Goal: Task Accomplishment & Management: Manage account settings

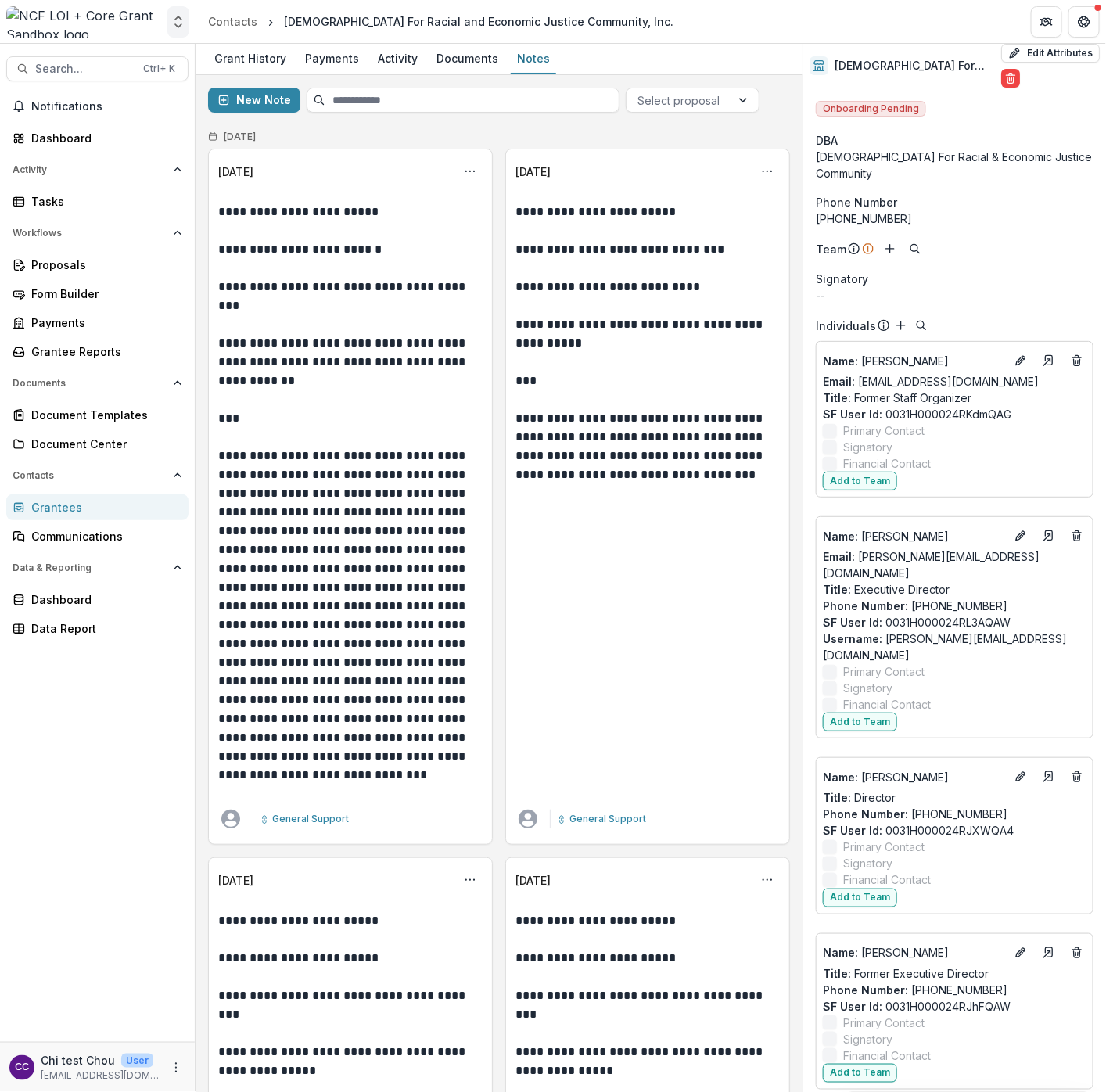
click at [171, 24] on icon "Open entity switcher" at bounding box center [178, 22] width 16 height 16
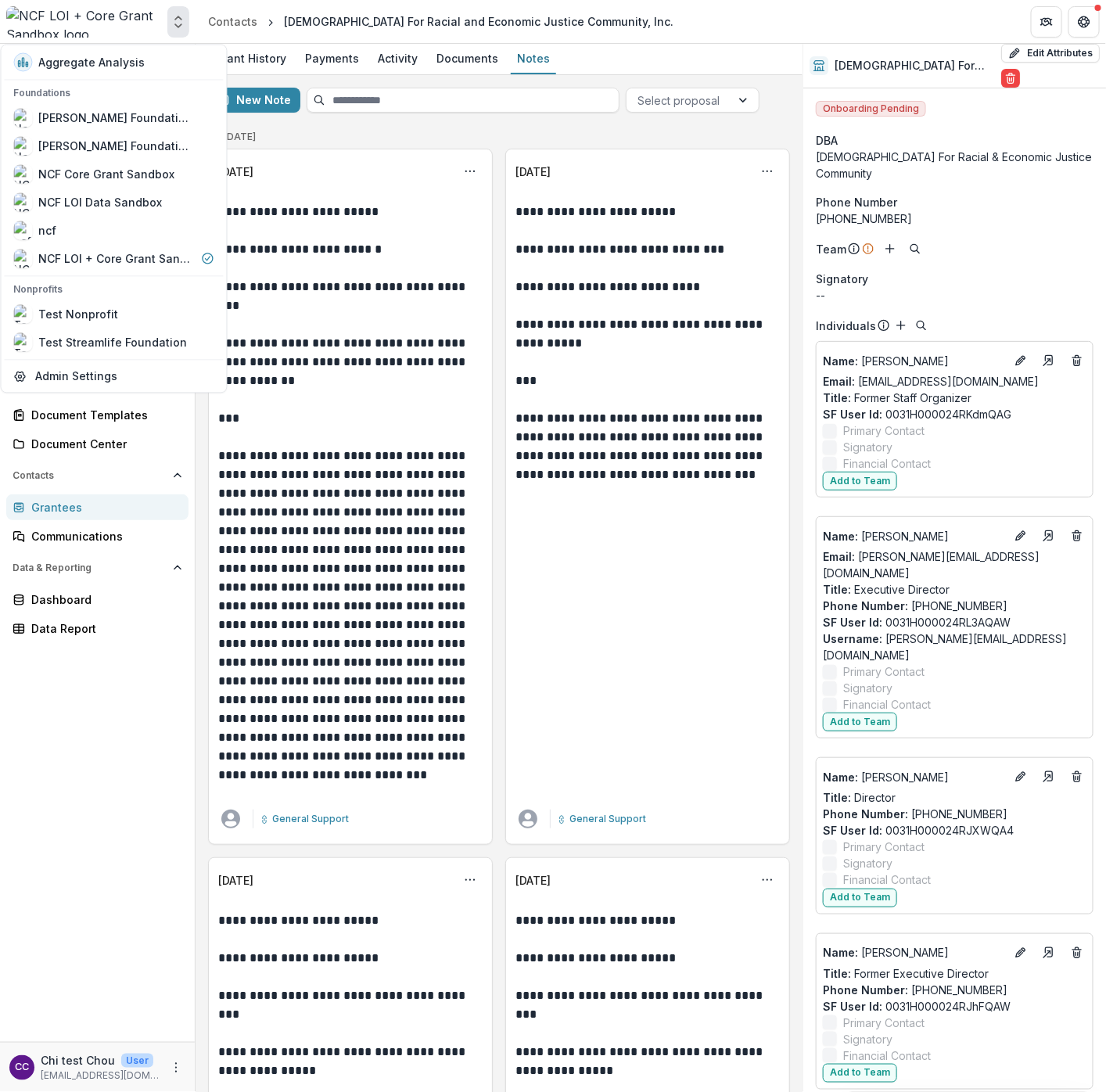
click at [171, 24] on icon "Open entity switcher" at bounding box center [178, 22] width 16 height 16
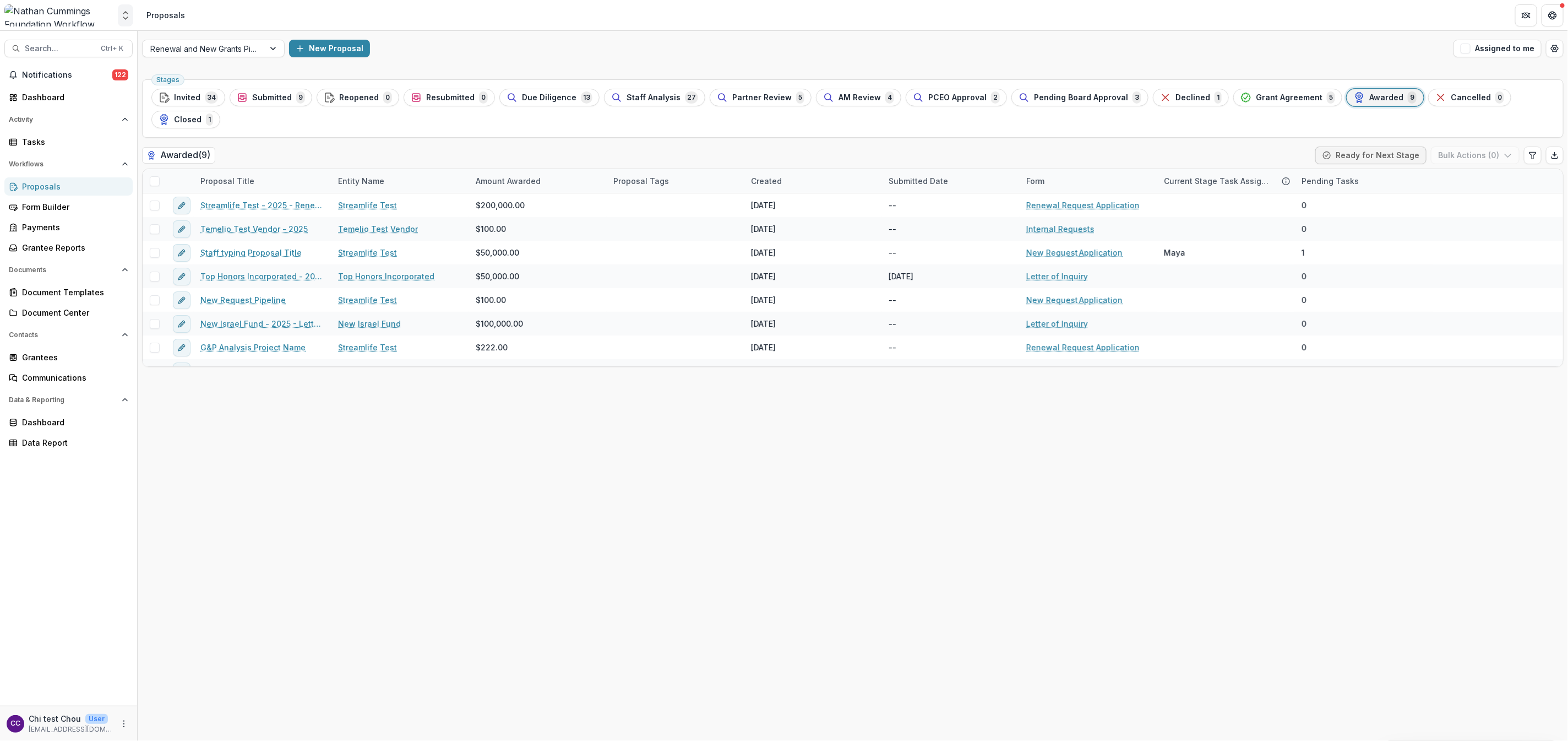
click at [125, 13] on icon "Open entity switcher" at bounding box center [125, 15] width 11 height 11
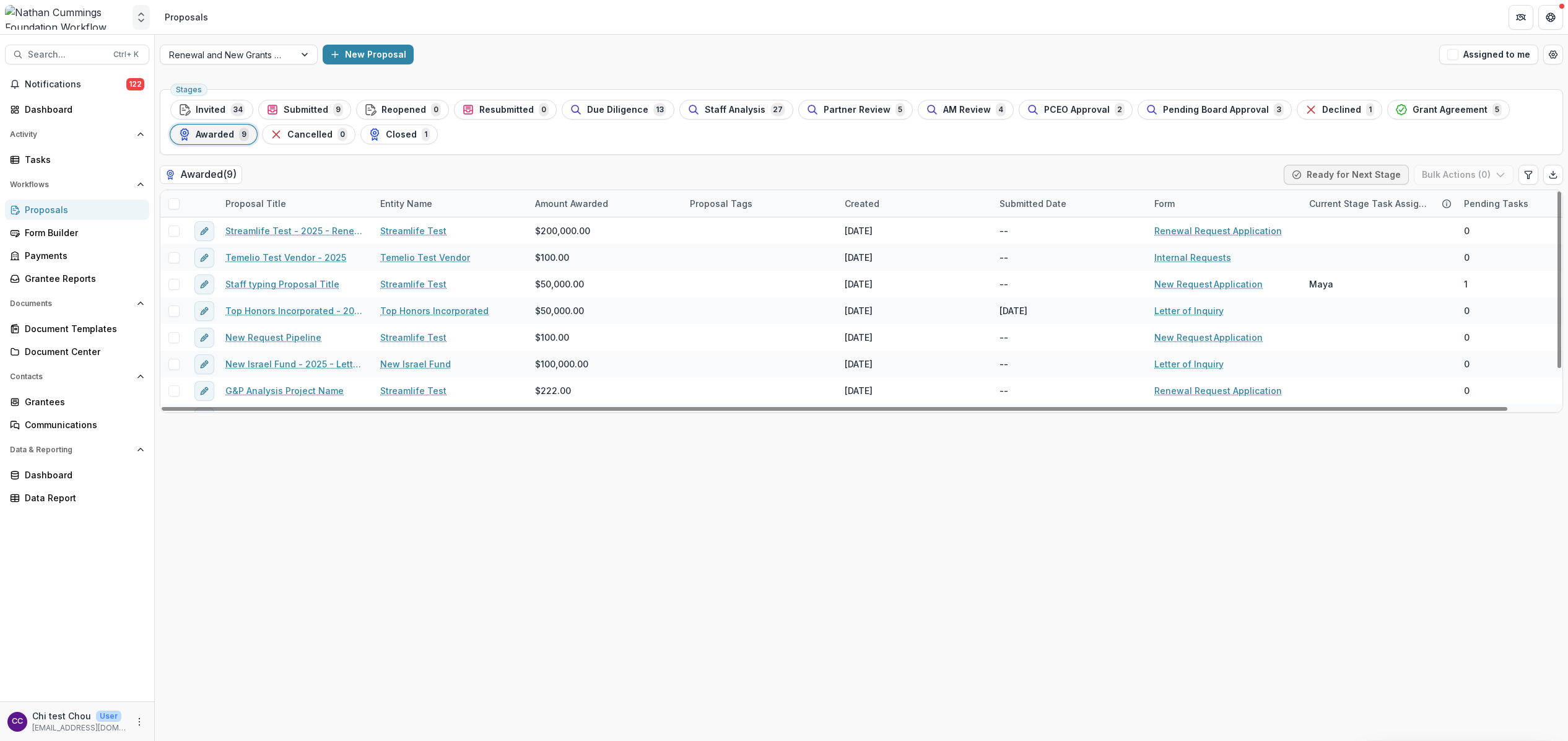
click at [139, 18] on icon "Open entity switcher" at bounding box center [141, 17] width 12 height 12
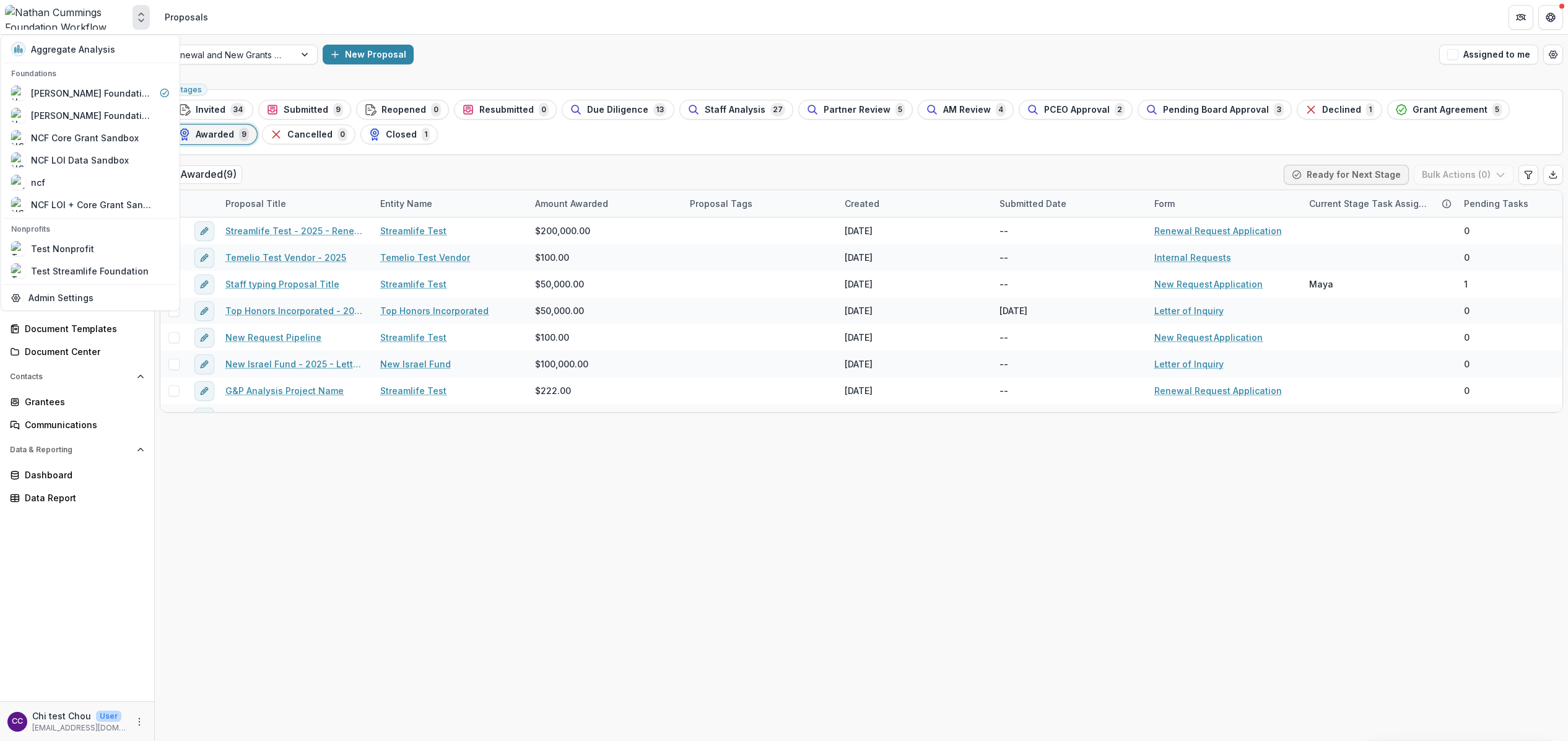
click at [139, 18] on icon "Open entity switcher" at bounding box center [141, 17] width 12 height 12
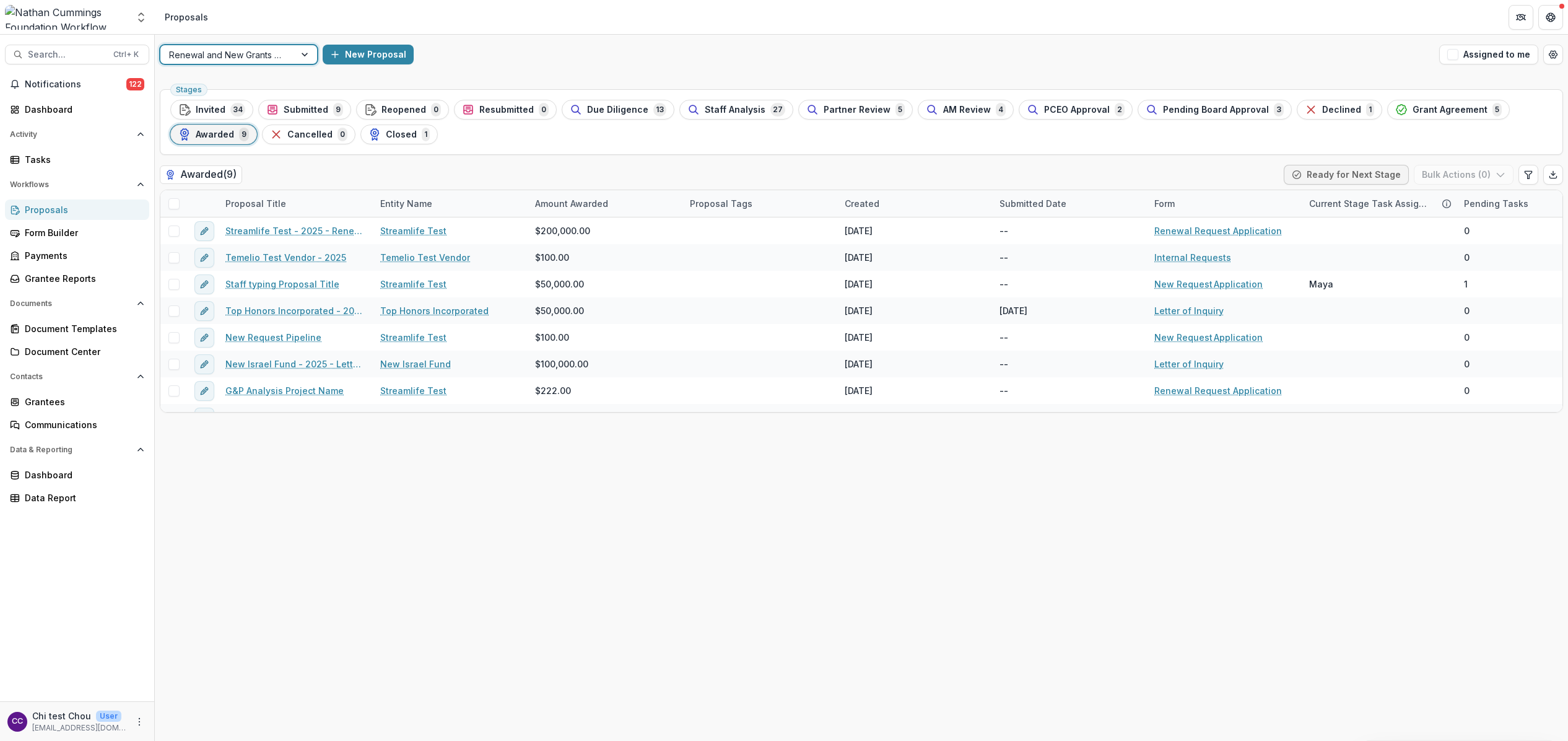
click at [236, 49] on div at bounding box center [227, 55] width 117 height 16
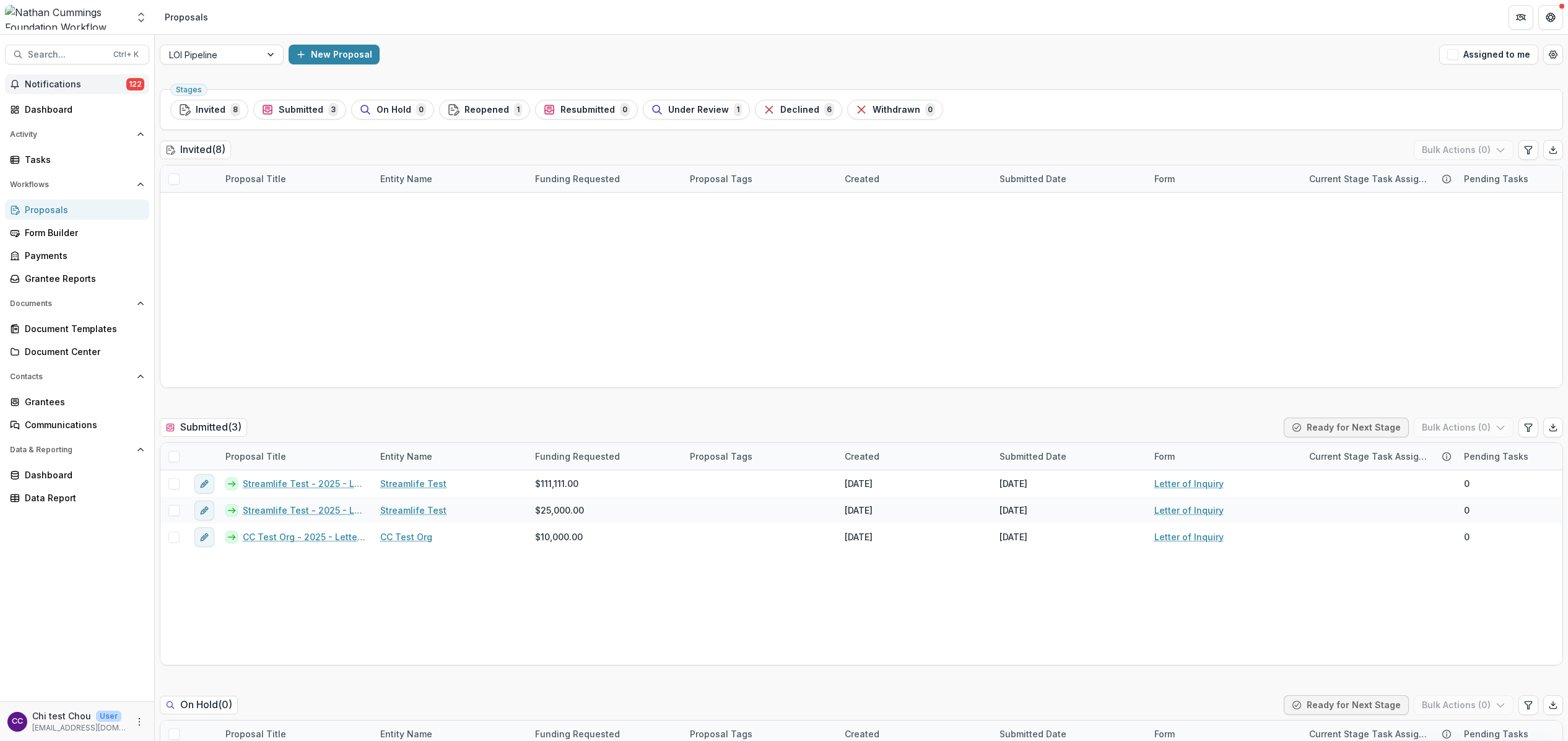
click at [127, 81] on span "122" at bounding box center [136, 84] width 18 height 12
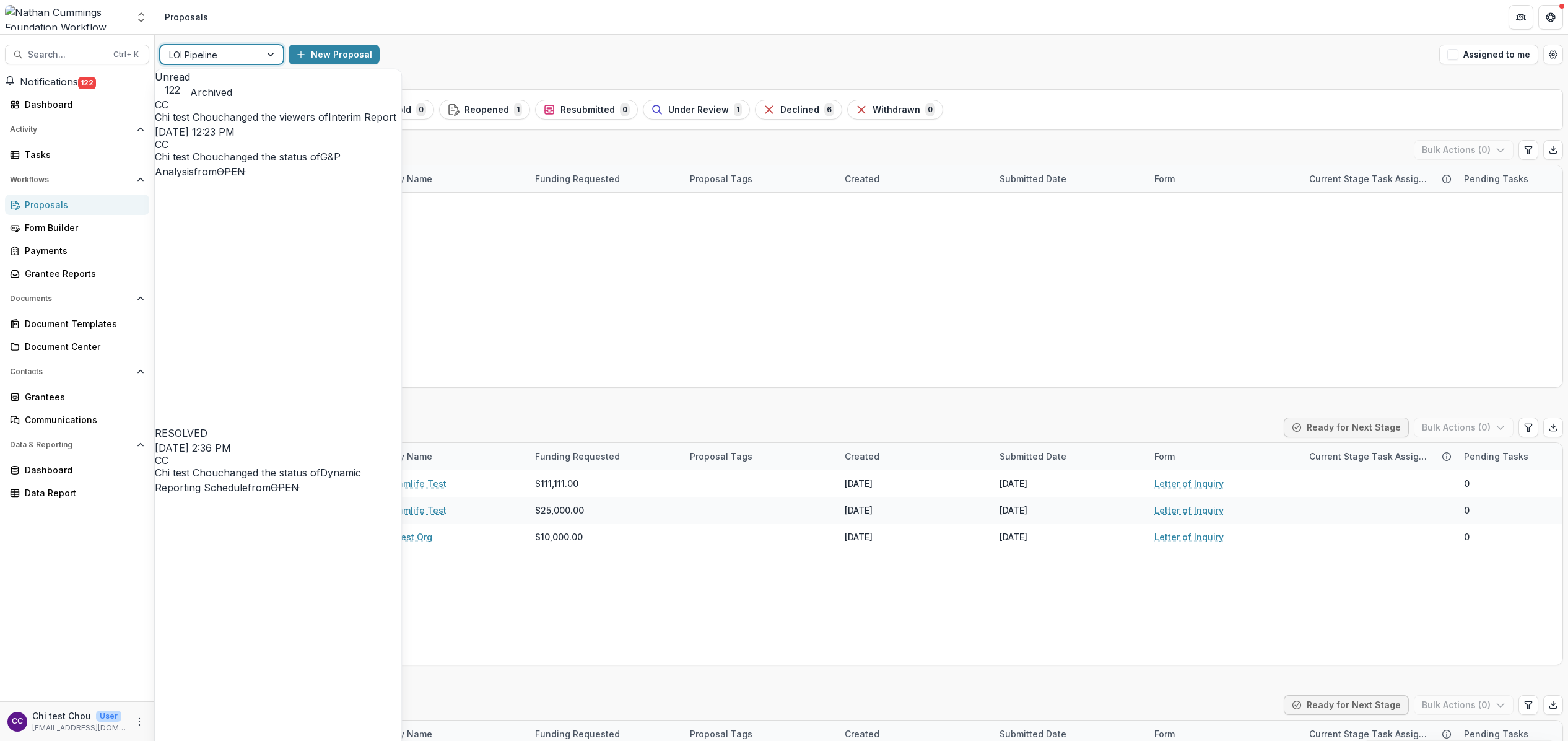
click at [221, 49] on div at bounding box center [210, 55] width 83 height 16
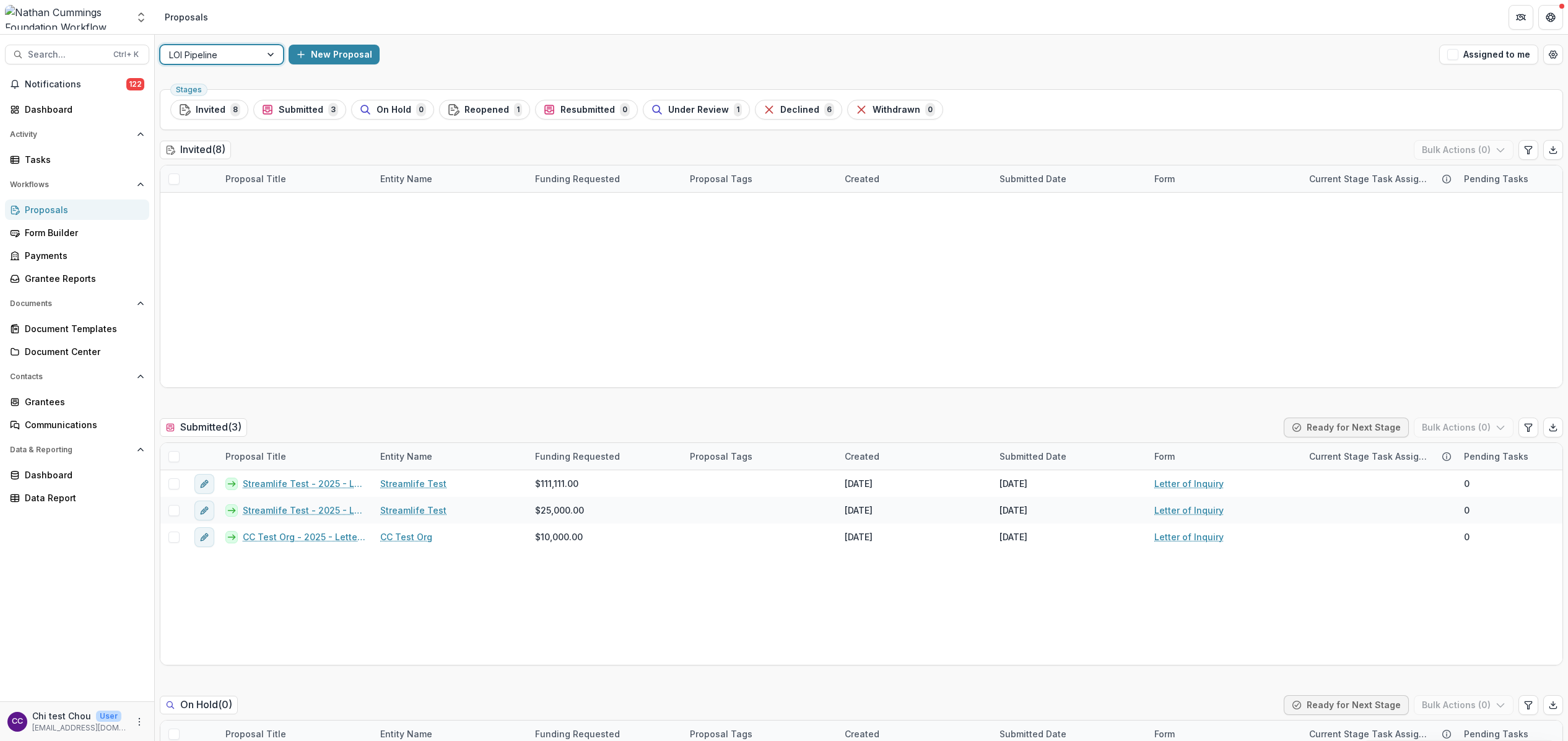
click at [123, 9] on div at bounding box center [66, 17] width 123 height 25
click at [142, 12] on icon "Open entity switcher" at bounding box center [141, 17] width 12 height 12
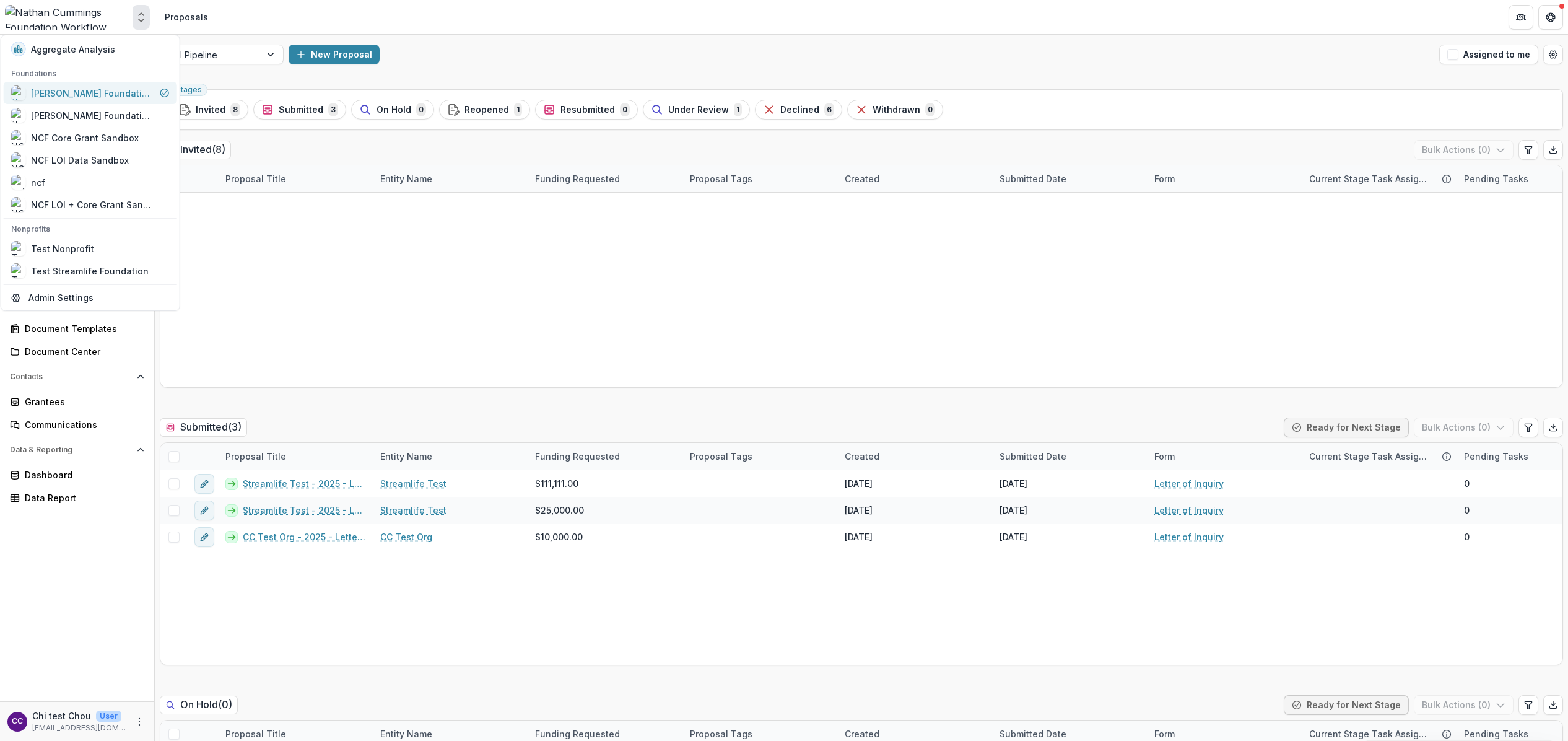
click at [118, 89] on div "[PERSON_NAME] Foundation Workflow Sandbox" at bounding box center [92, 93] width 124 height 13
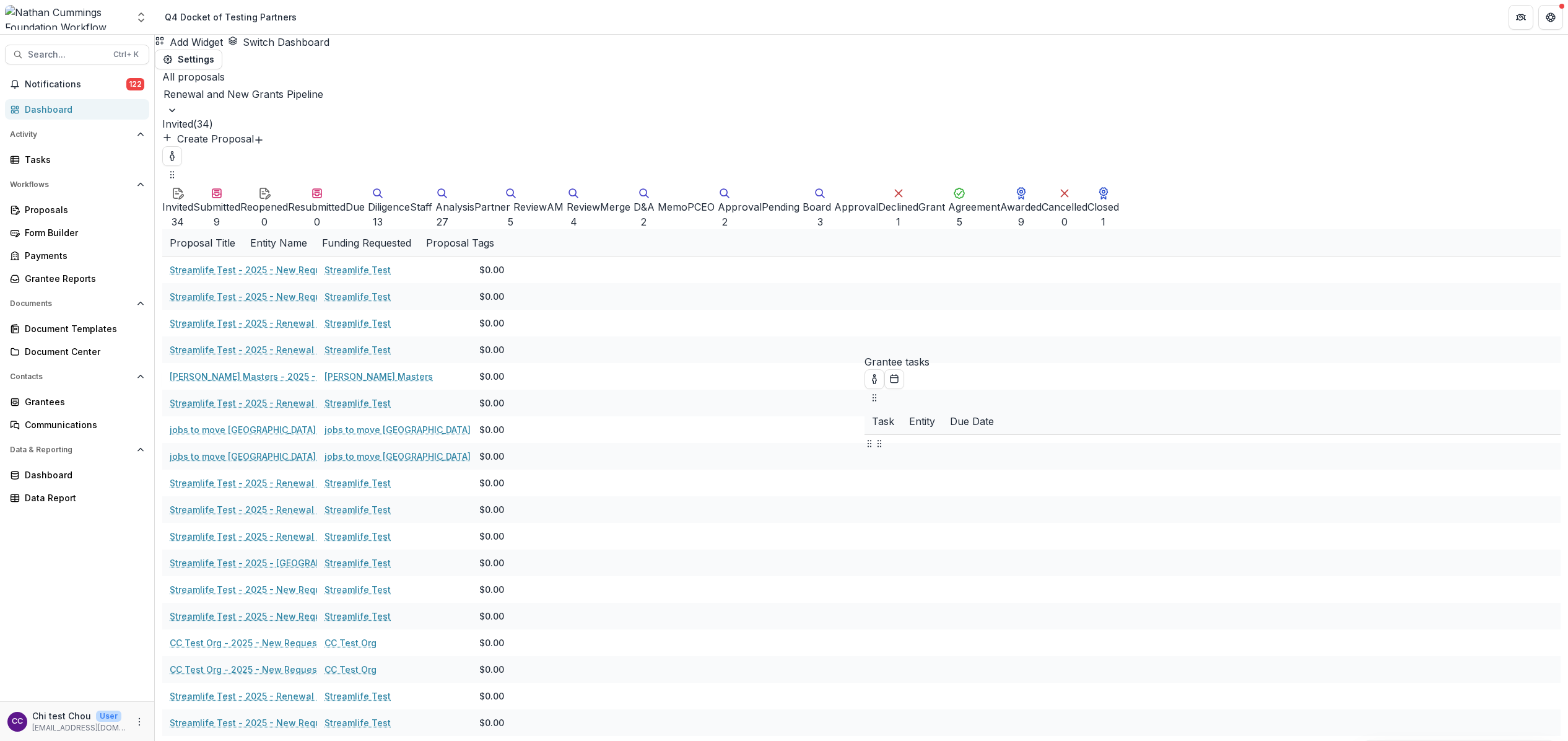
click at [265, 86] on div at bounding box center [861, 94] width 1396 height 17
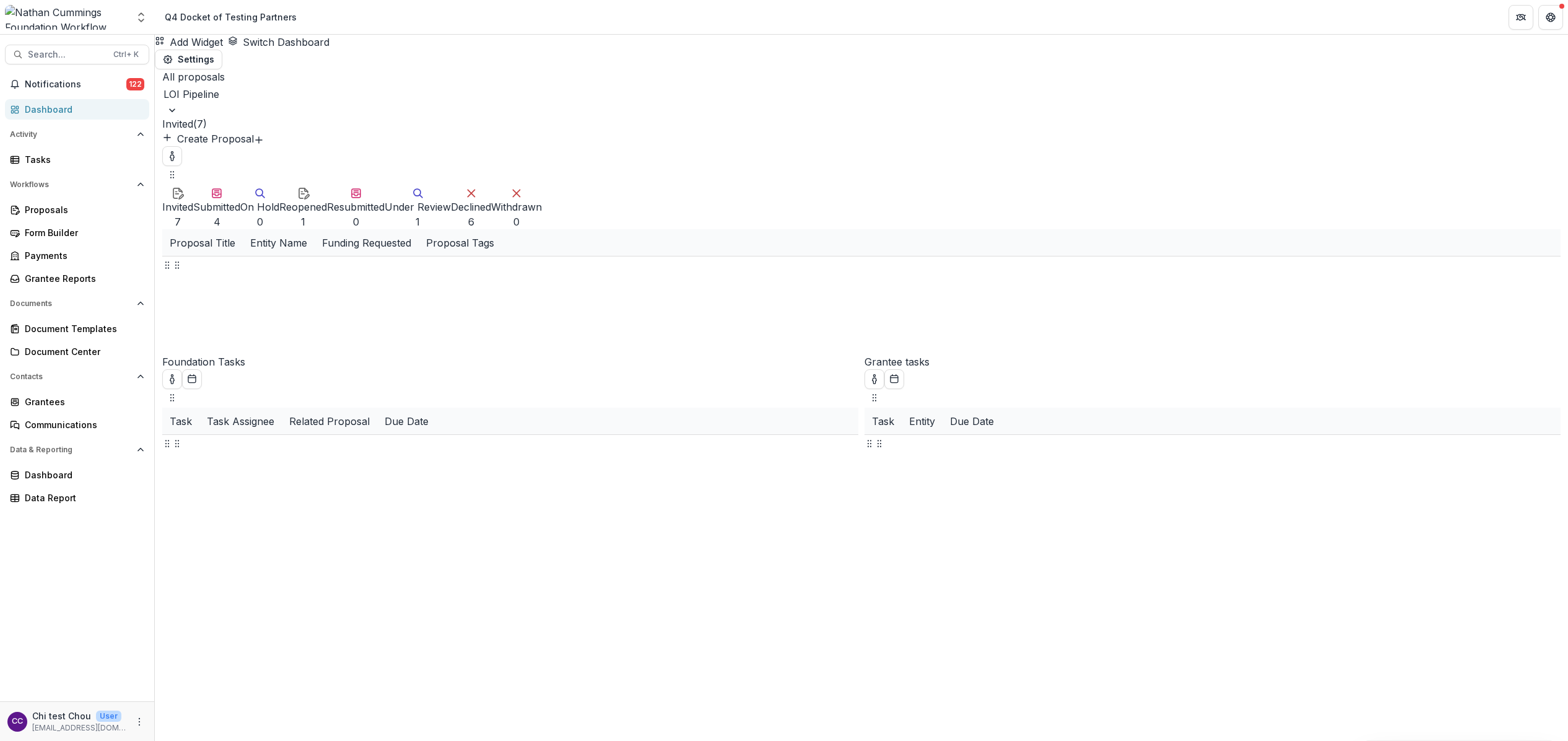
click at [213, 185] on button "Submitted 4" at bounding box center [216, 207] width 47 height 45
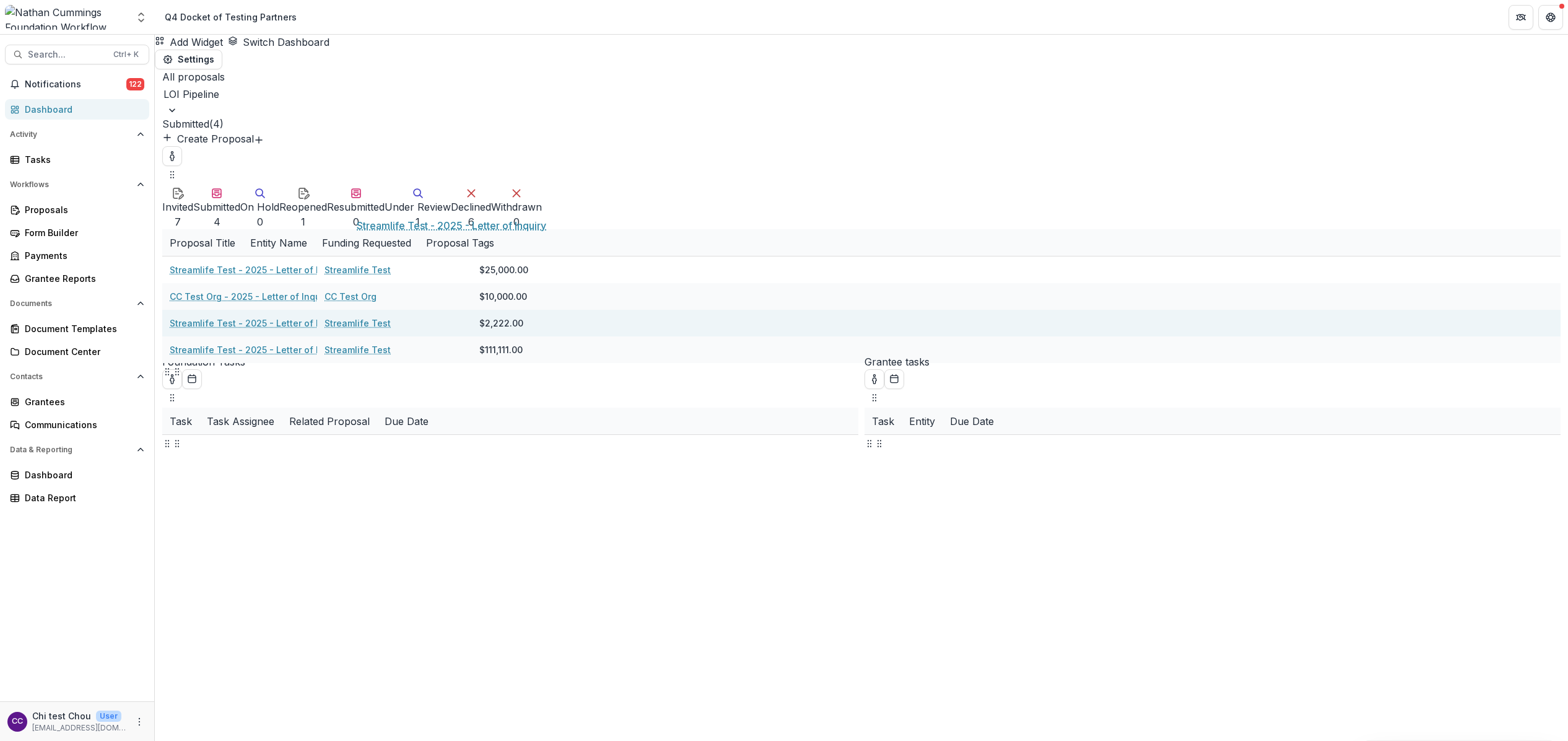
click at [346, 316] on link "Streamlife Test - 2025 - Letter of Inquiry" at bounding box center [257, 323] width 176 height 13
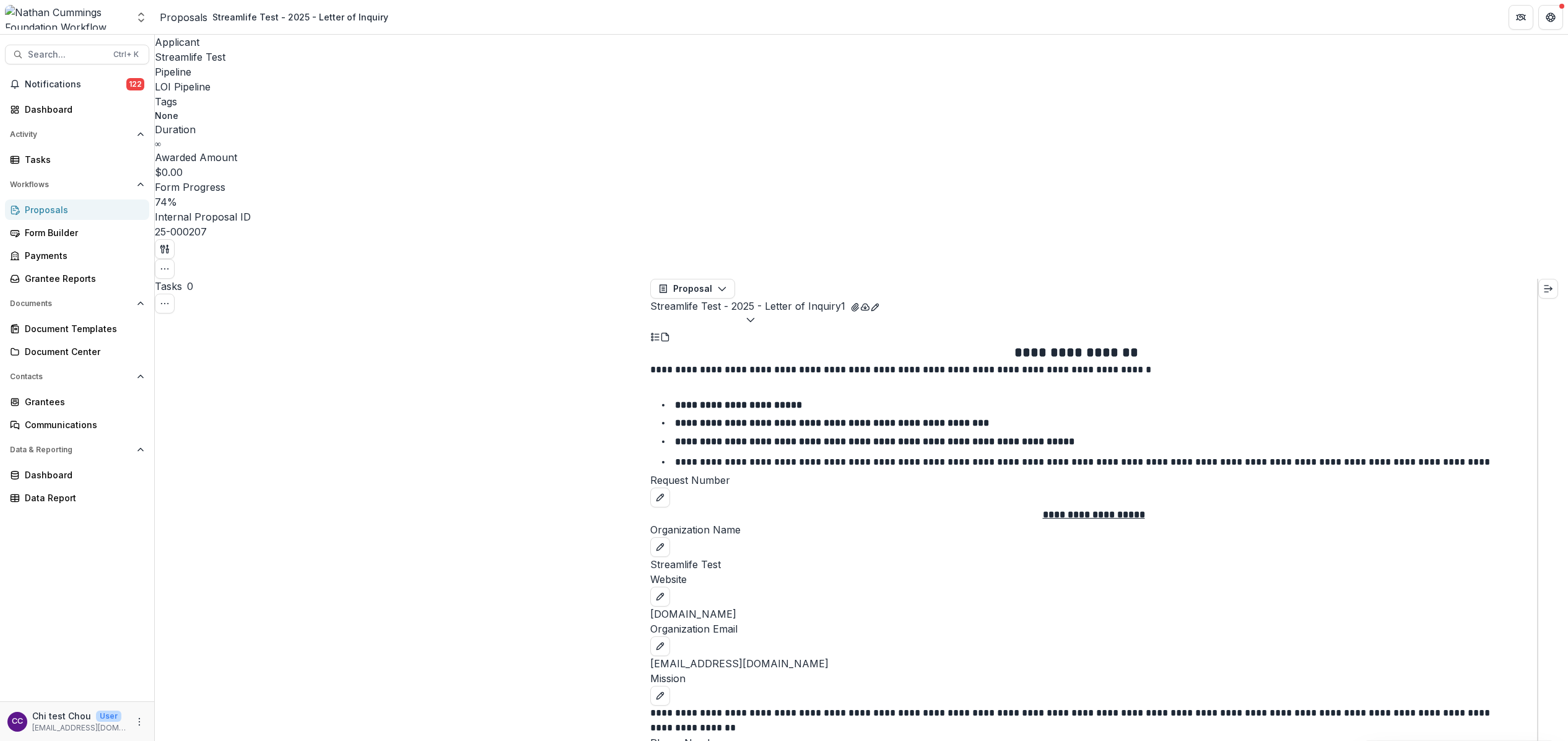
select select "**********"
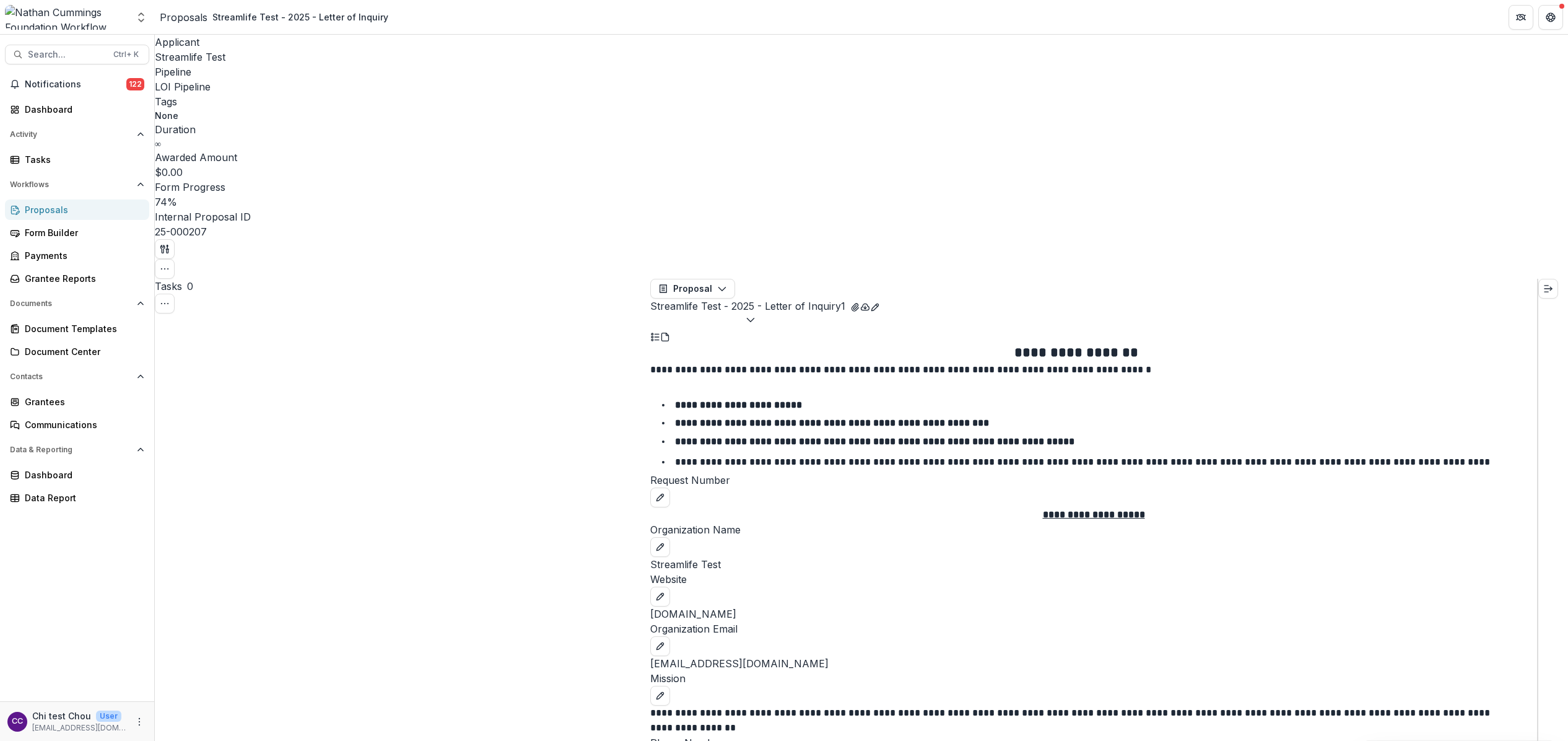
type input "**********"
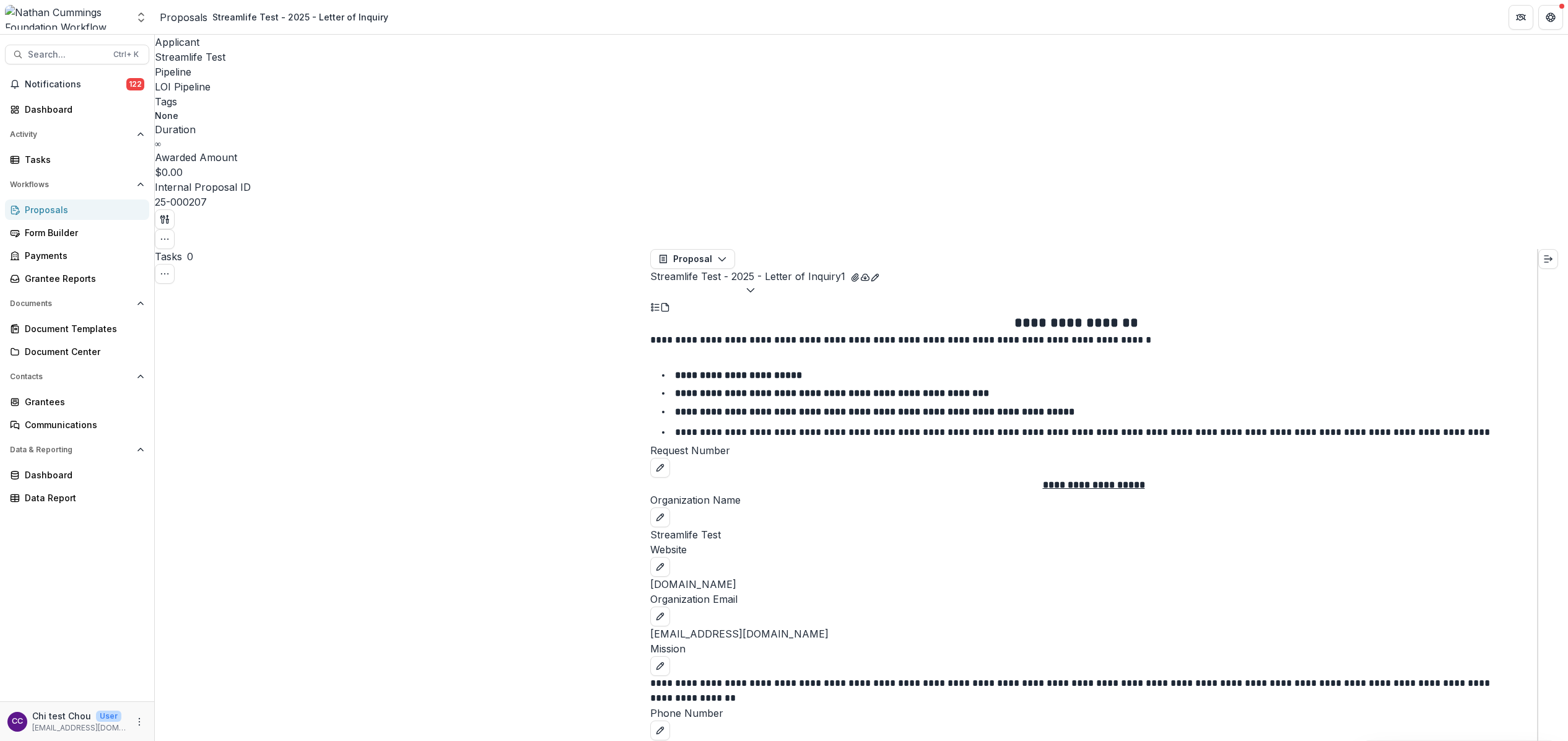
scroll to position [1401, 0]
click at [846, 269] on button "Streamlife Test - 2025 - Letter of Inquiry 1" at bounding box center [748, 284] width 195 height 29
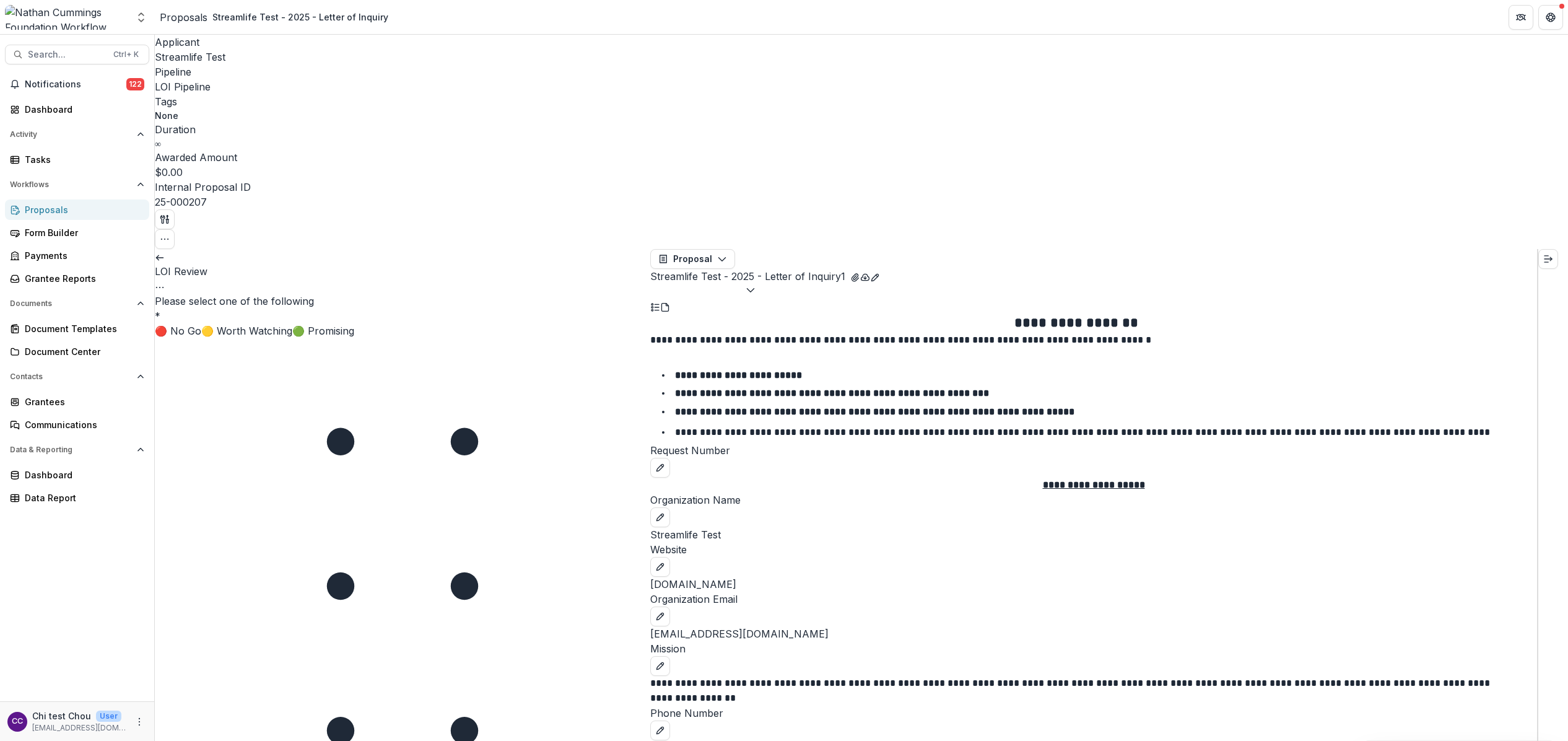
click at [165, 282] on icon "Options" at bounding box center [160, 287] width 10 height 10
click at [551, 282] on link "View task" at bounding box center [576, 292] width 133 height 21
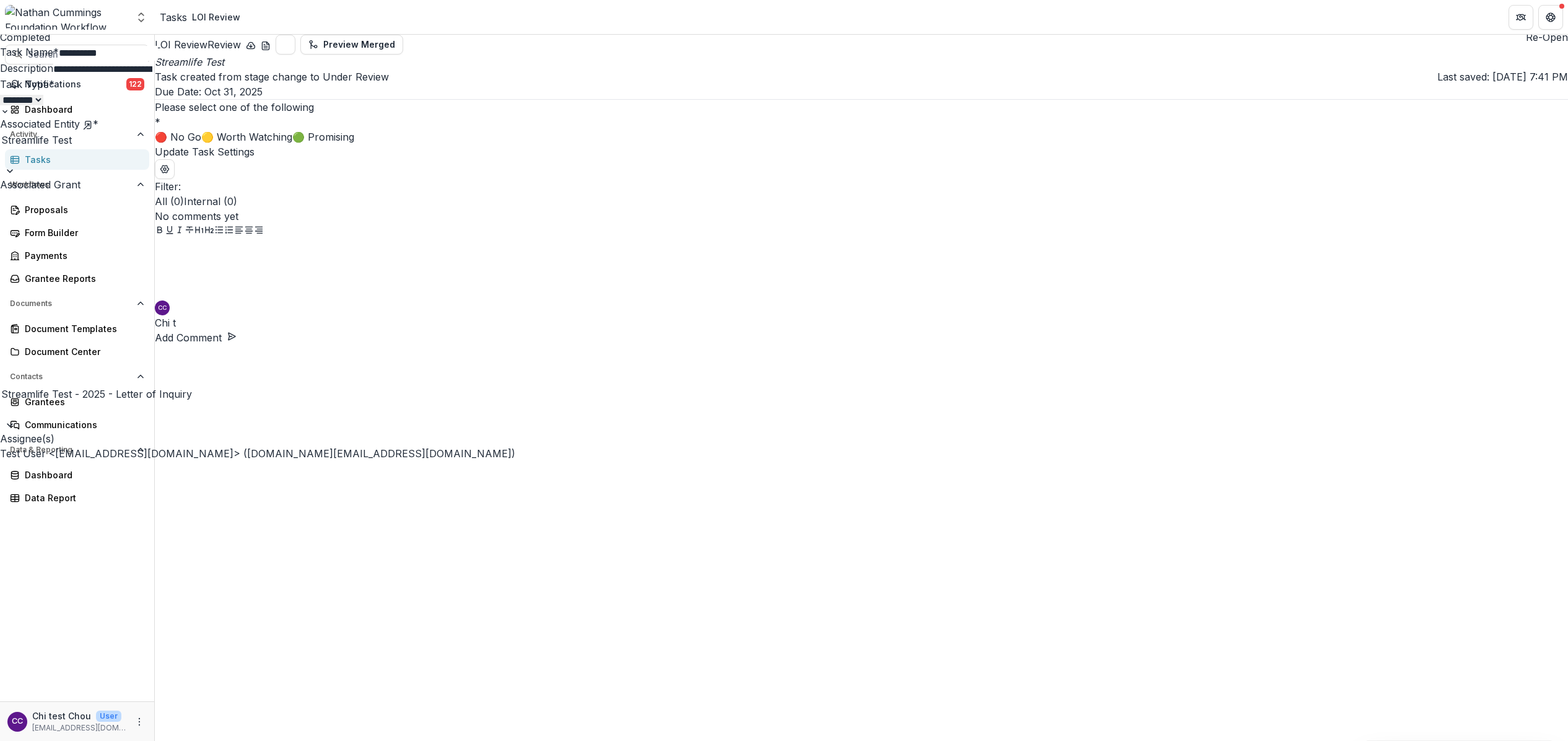
click at [139, 741] on div "**********" at bounding box center [784, 741] width 1568 height 0
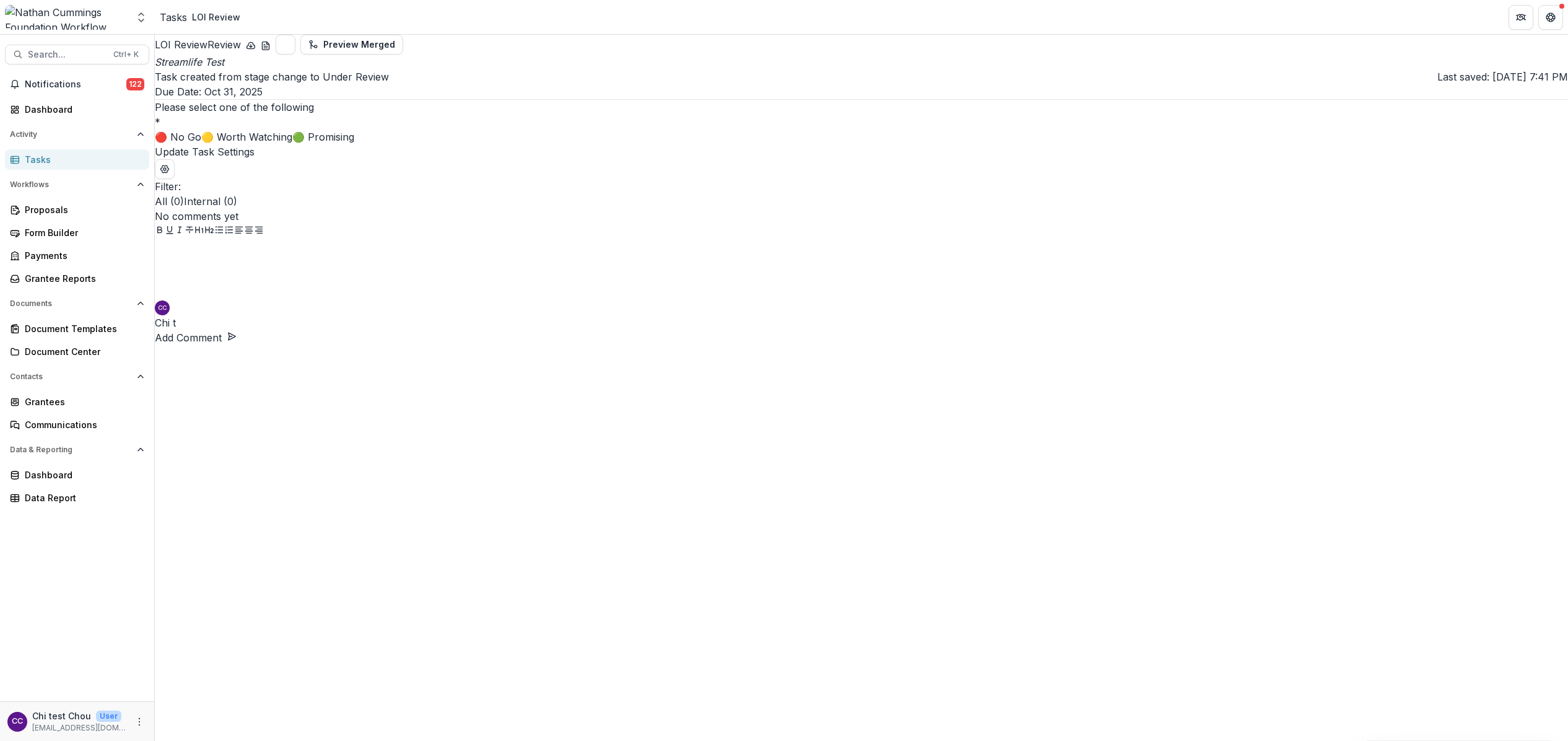
click at [139, 21] on icon "Open entity switcher" at bounding box center [141, 17] width 12 height 12
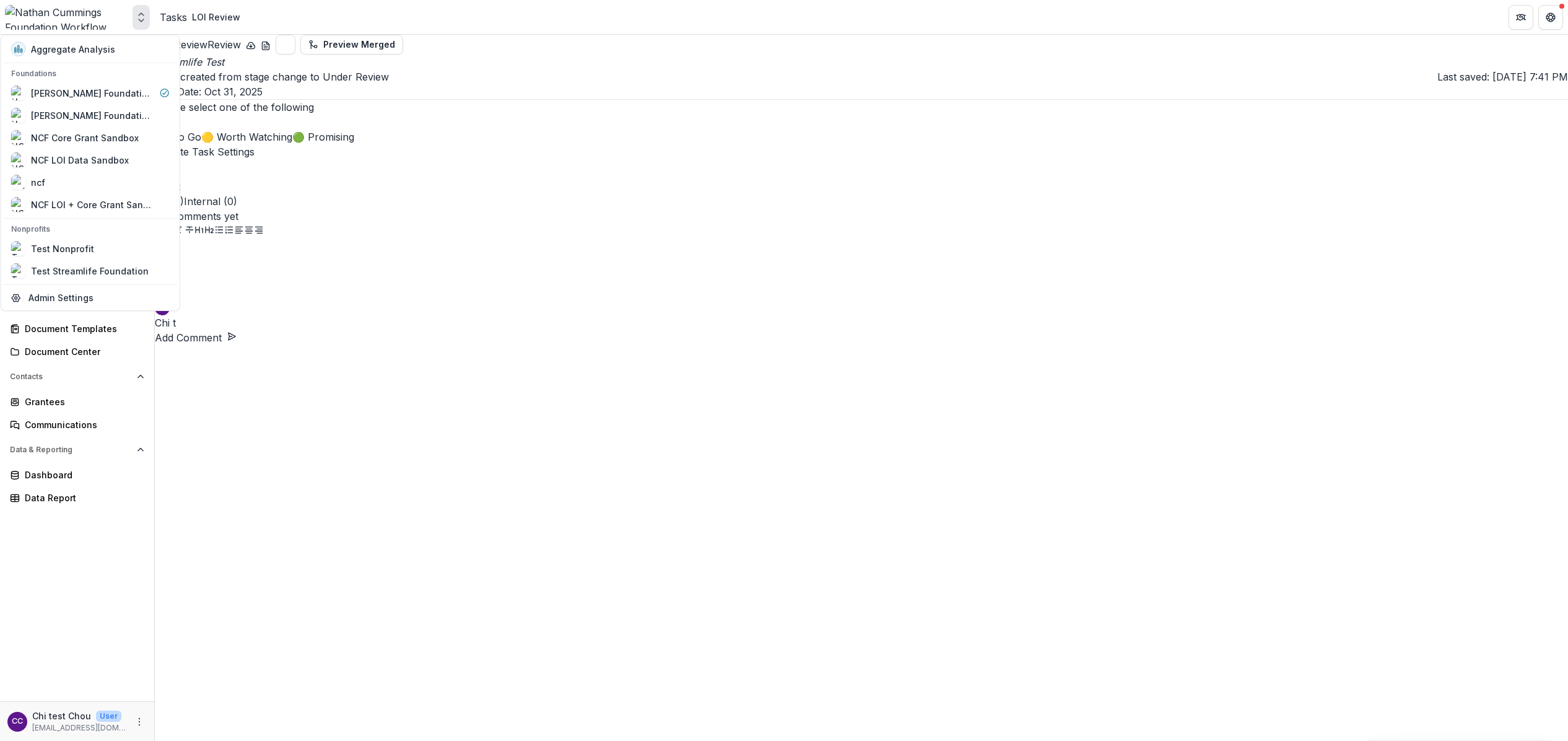
click at [139, 21] on icon "Open entity switcher" at bounding box center [141, 17] width 12 height 12
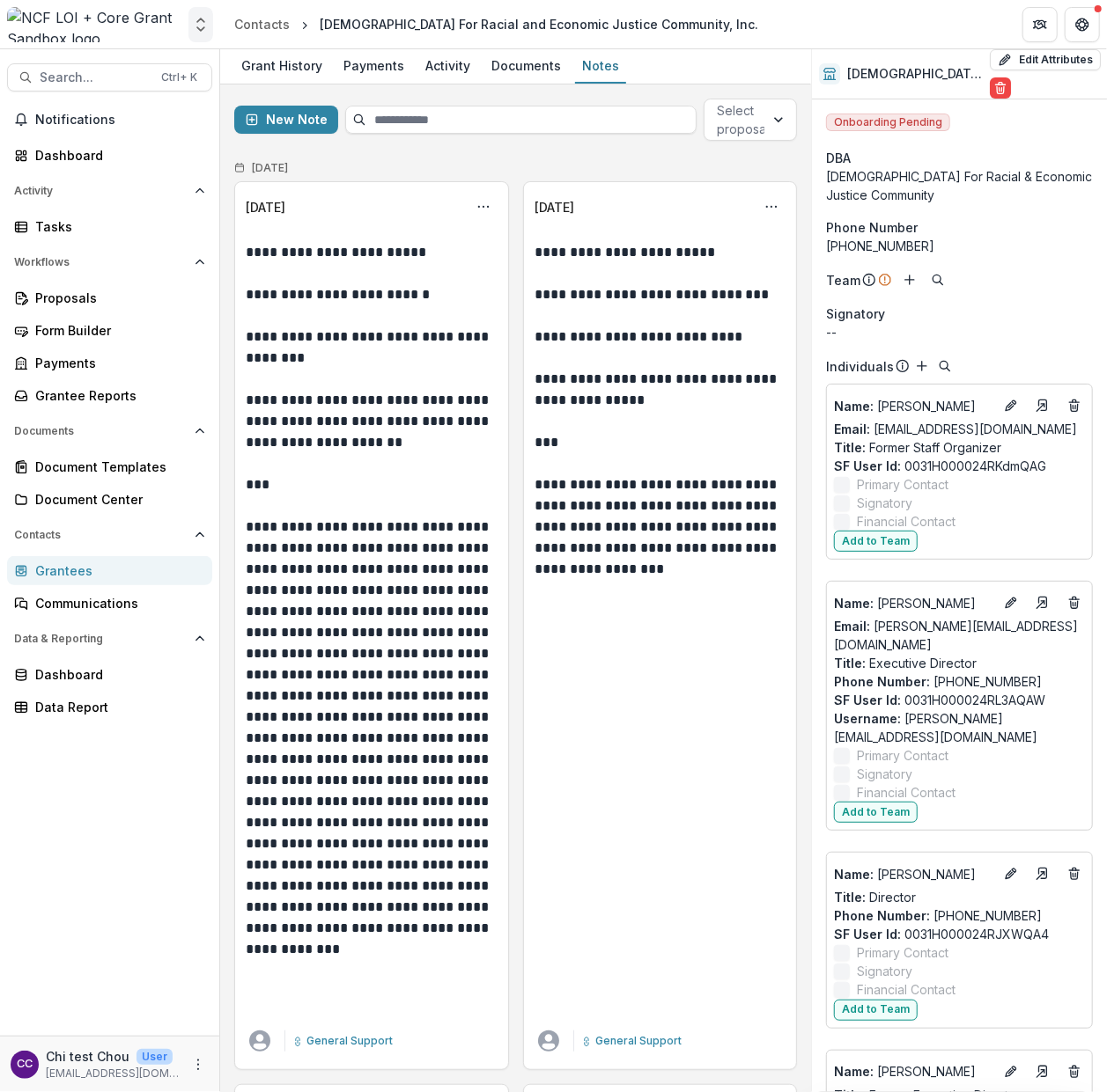
click at [195, 23] on icon "Open entity switcher" at bounding box center [201, 24] width 18 height 18
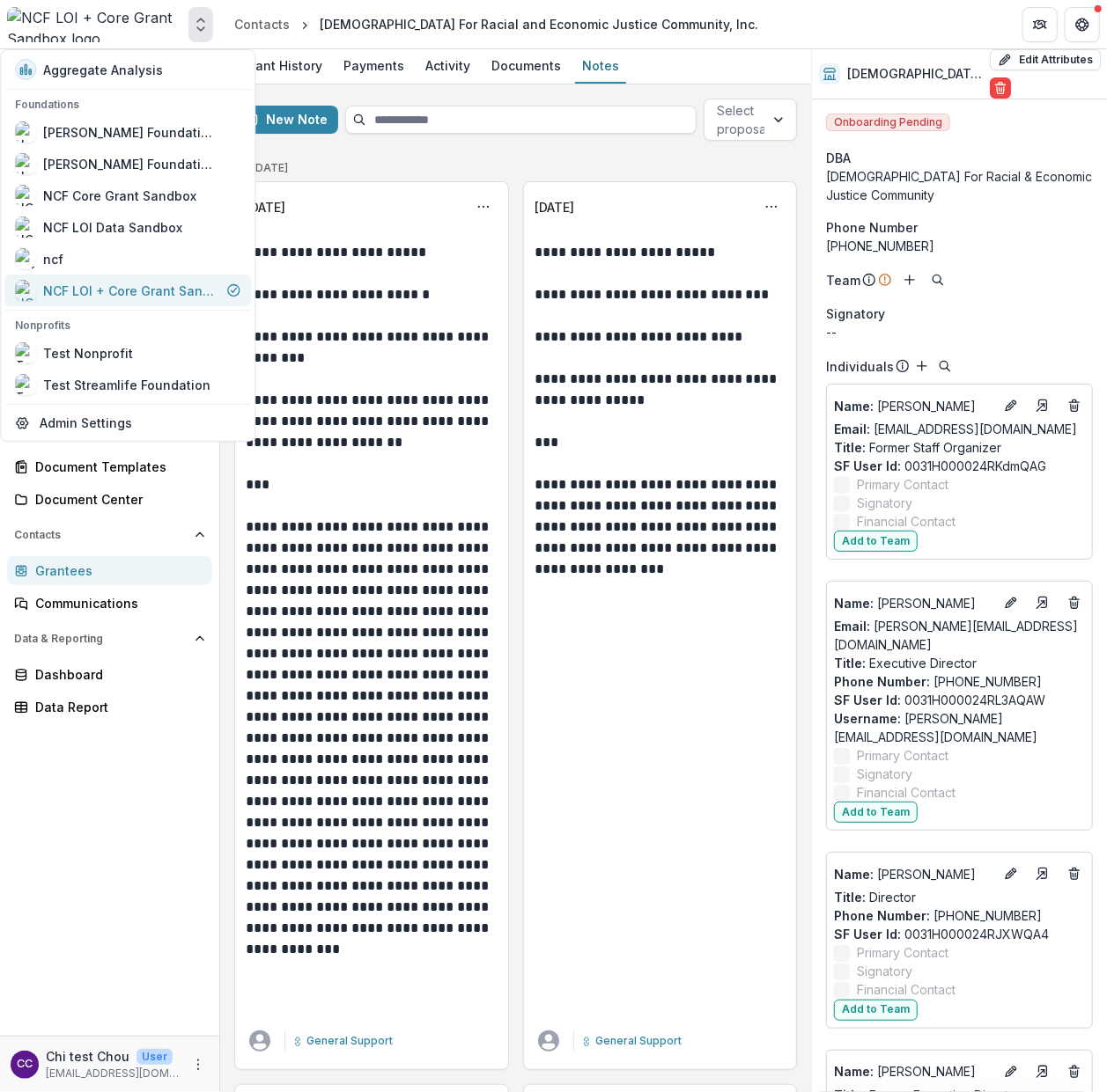
click at [132, 286] on div "NCF LOI + Core Grant Sandbox" at bounding box center [130, 290] width 176 height 18
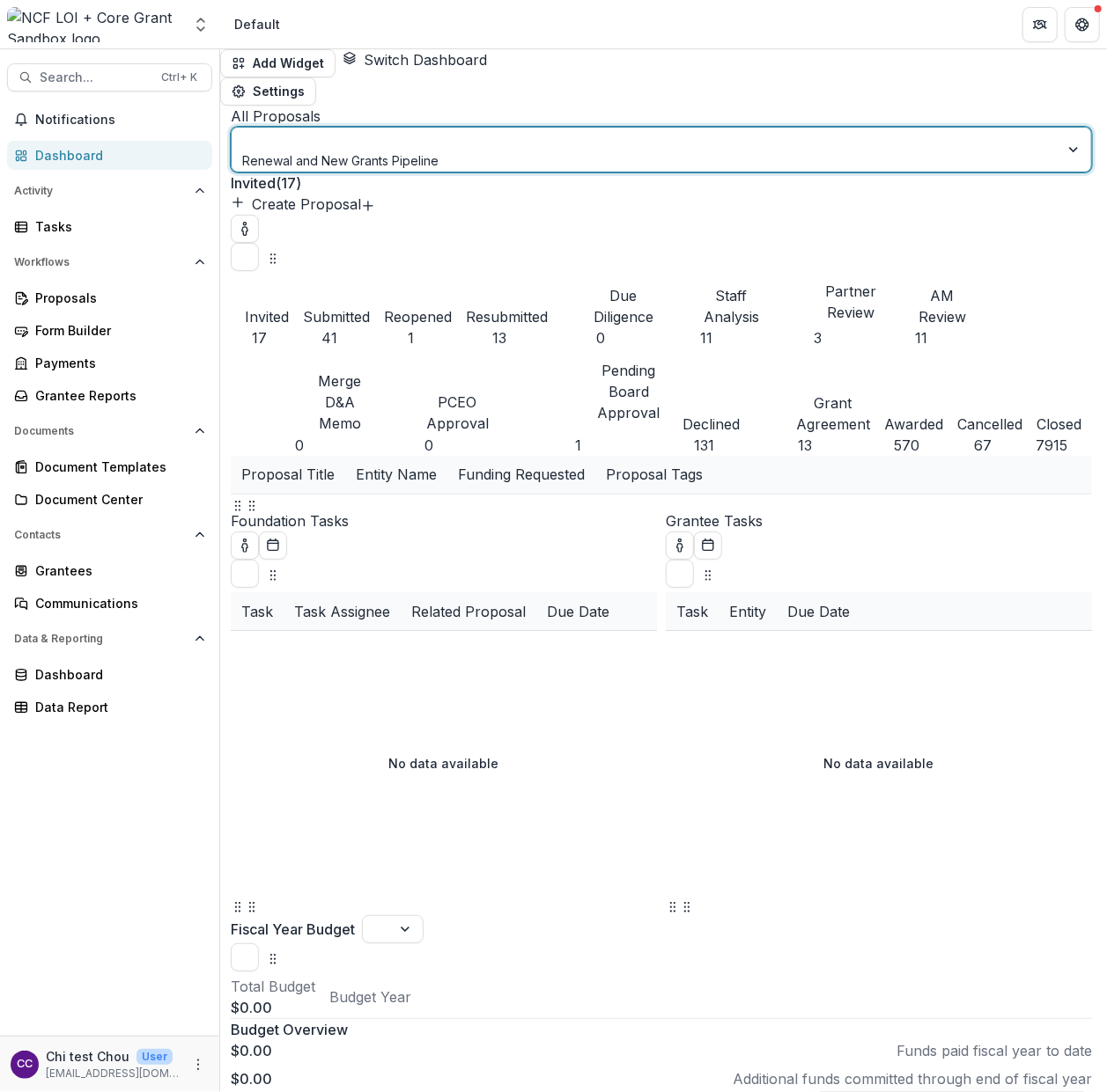
click at [405, 129] on div at bounding box center [646, 140] width 803 height 22
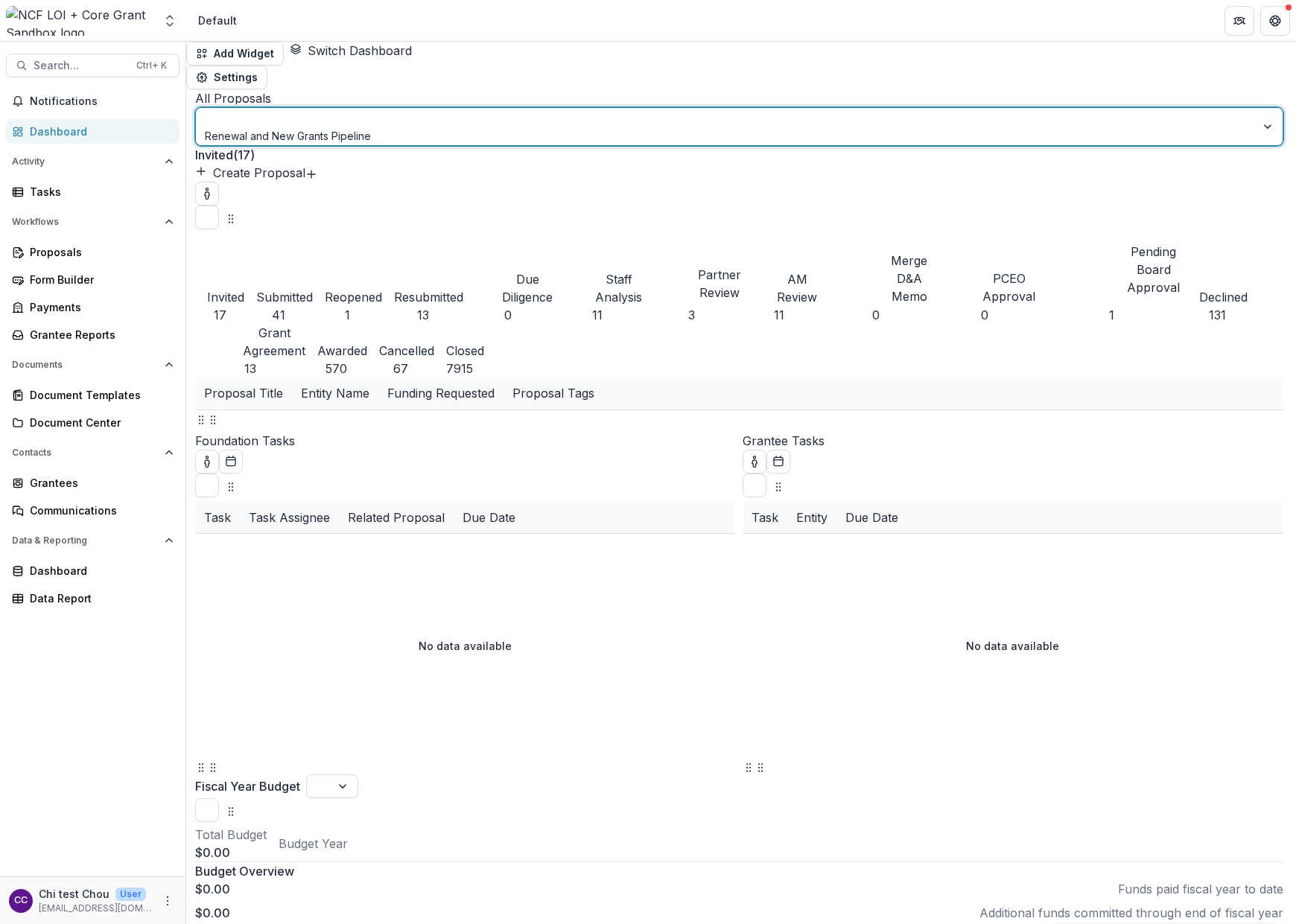
click at [935, 108] on div at bounding box center [1269, 126] width 27 height 37
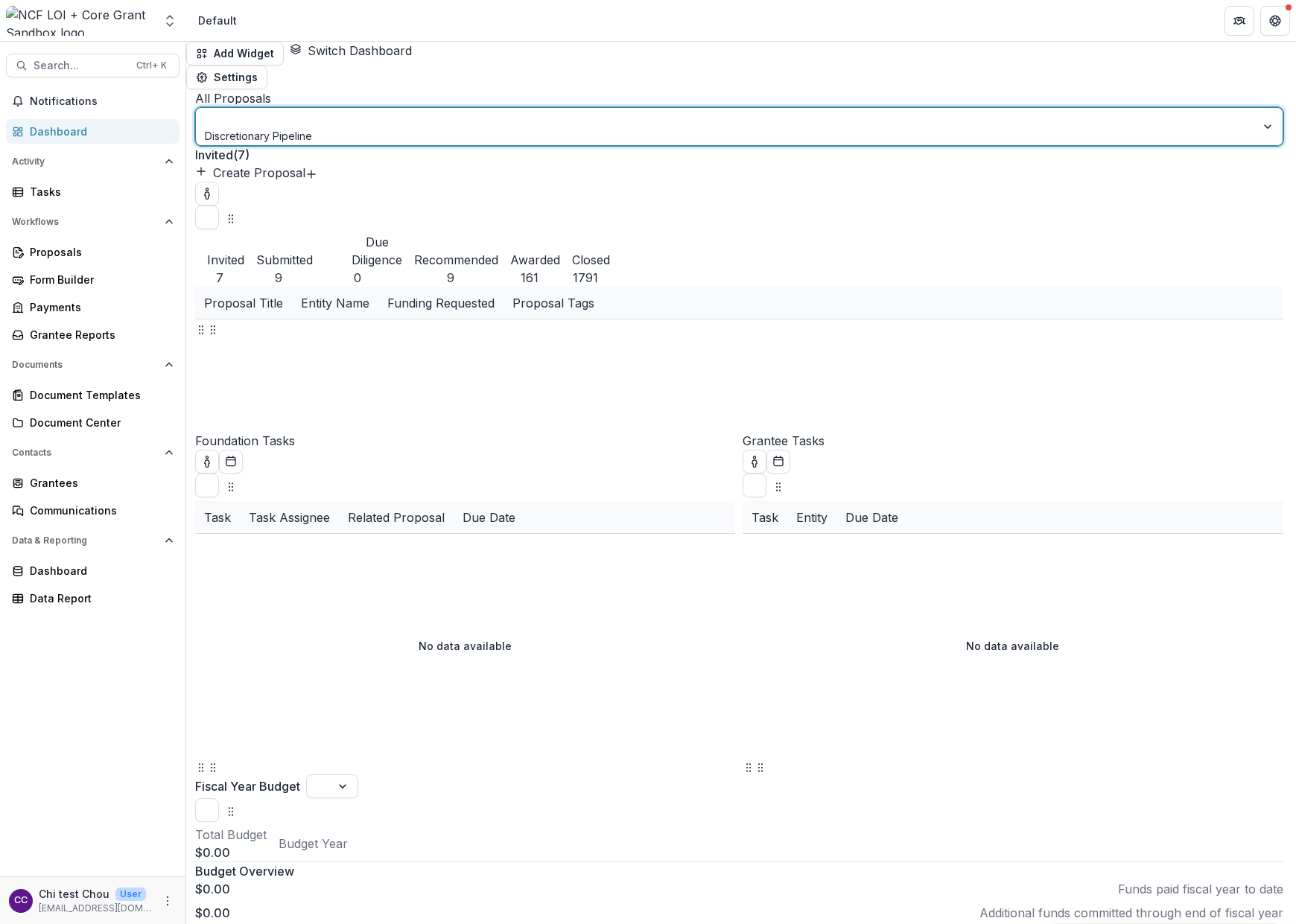
click at [371, 108] on div "Discretionary Pipeline" at bounding box center [725, 126] width 1060 height 37
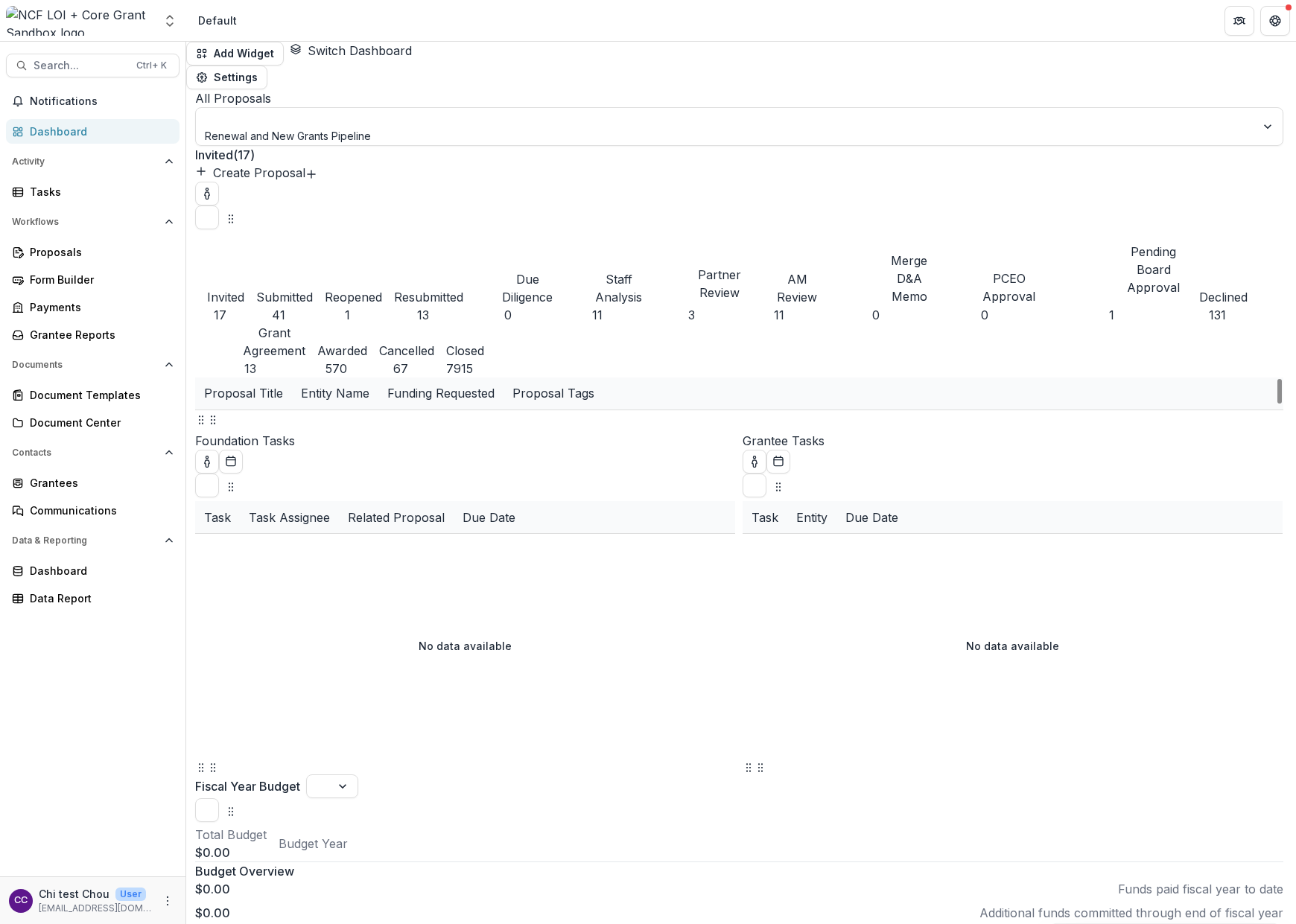
click at [441, 15] on header "Default" at bounding box center [741, 21] width 1110 height 41
click at [49, 67] on span "Search..." at bounding box center [81, 65] width 94 height 12
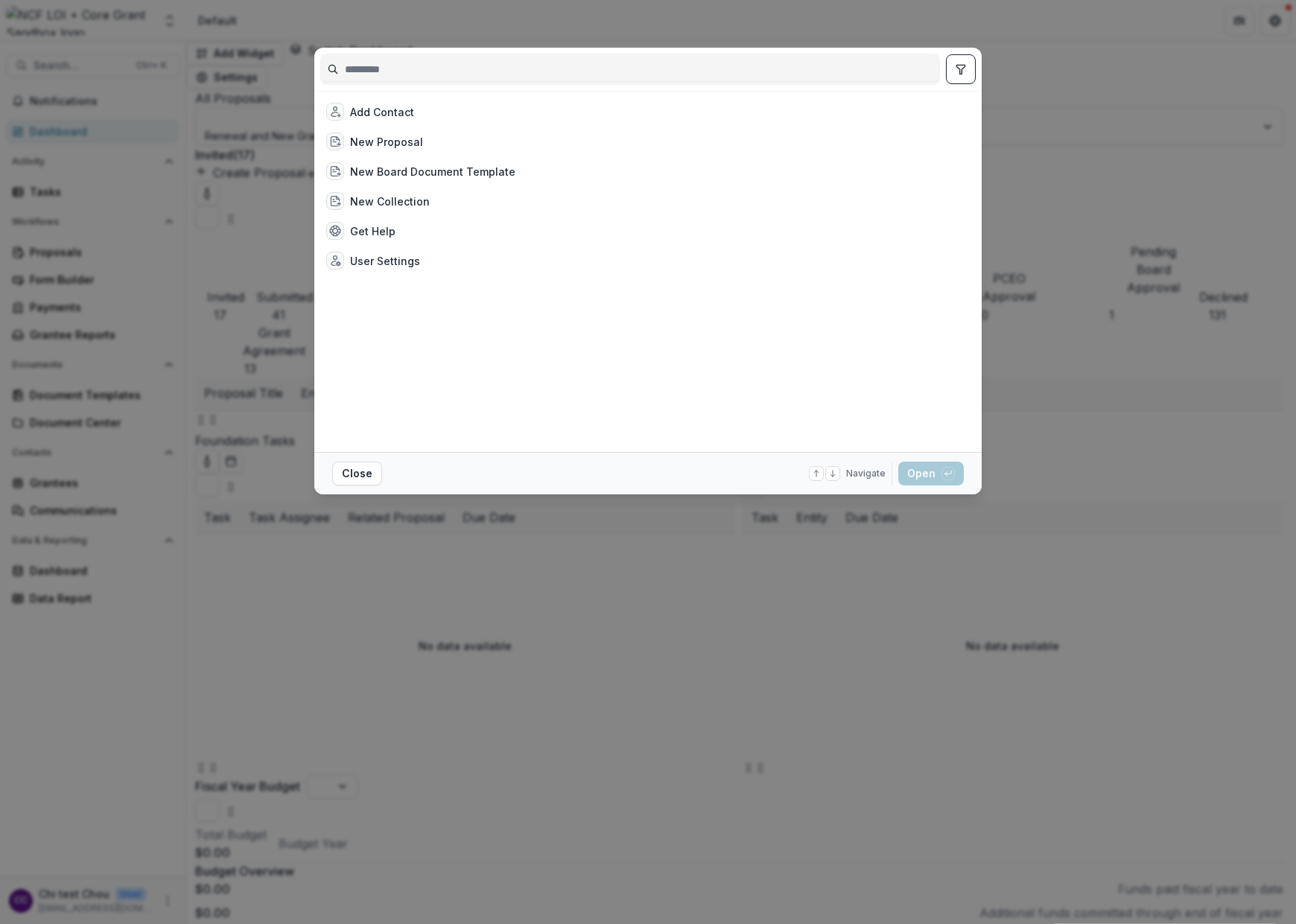
click at [365, 66] on input at bounding box center [630, 69] width 618 height 24
type input "********"
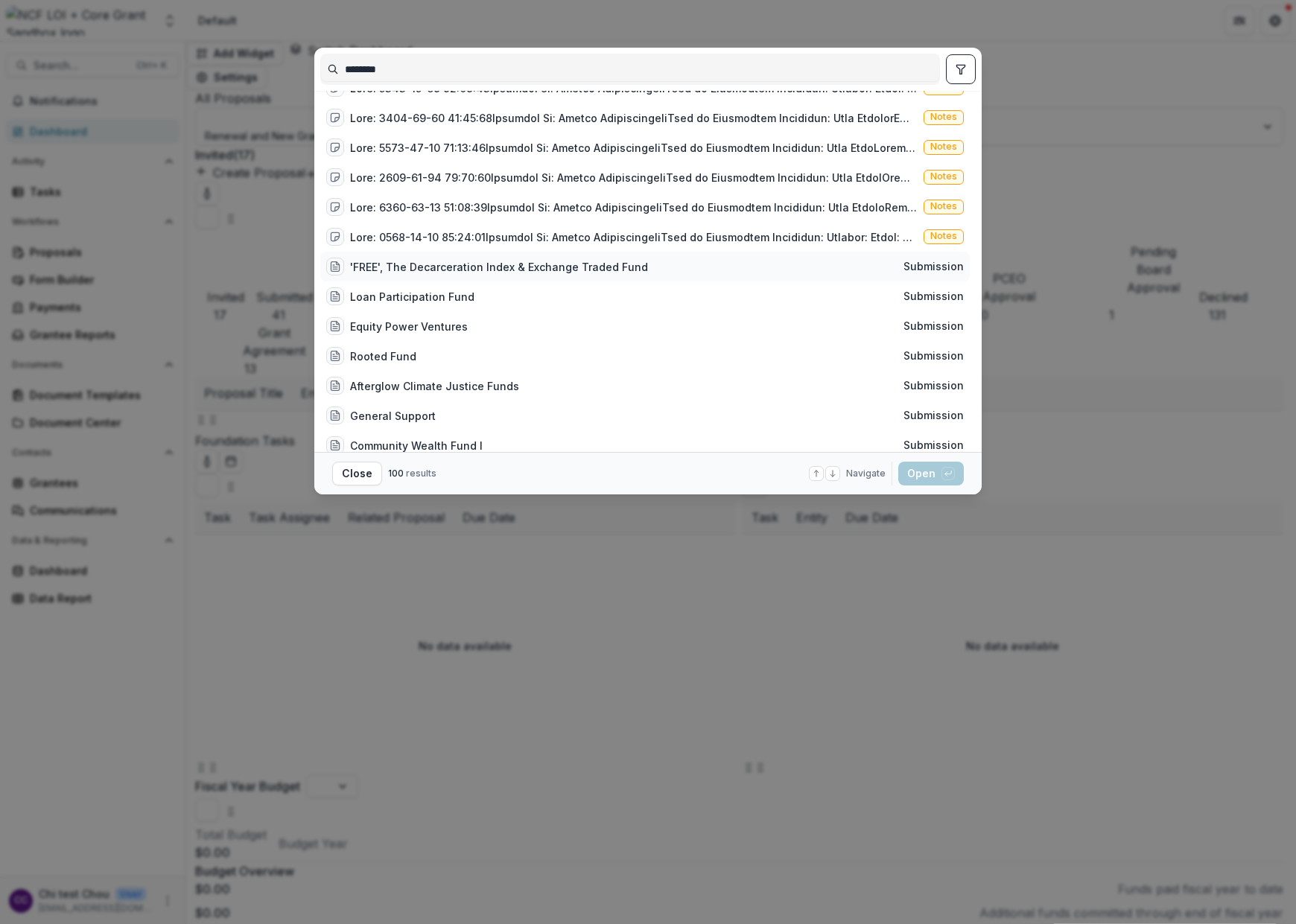
scroll to position [499, 0]
click at [935, 272] on span "Submission" at bounding box center [933, 268] width 60 height 12
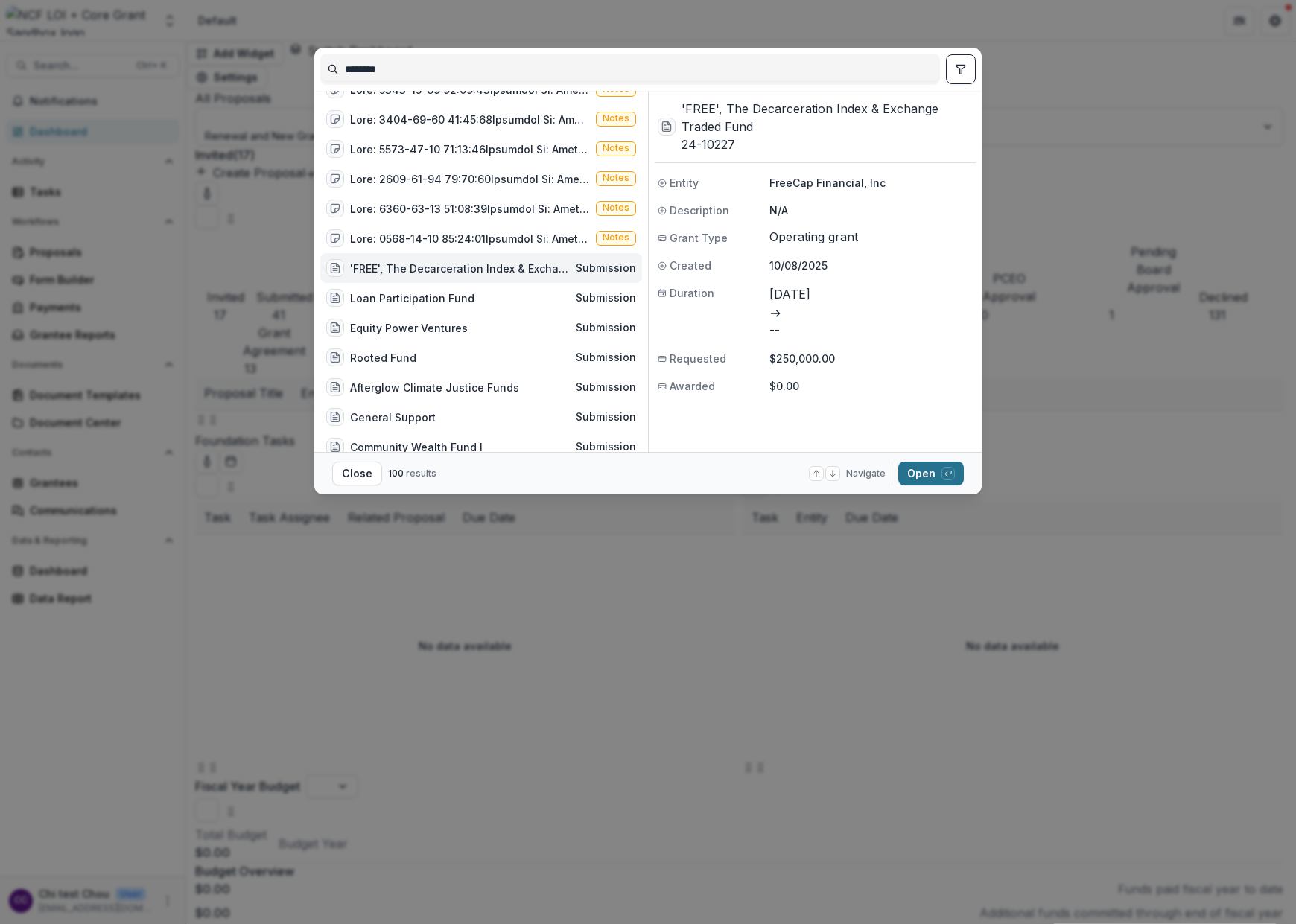
click at [926, 472] on button "Open with enter key" at bounding box center [931, 474] width 66 height 24
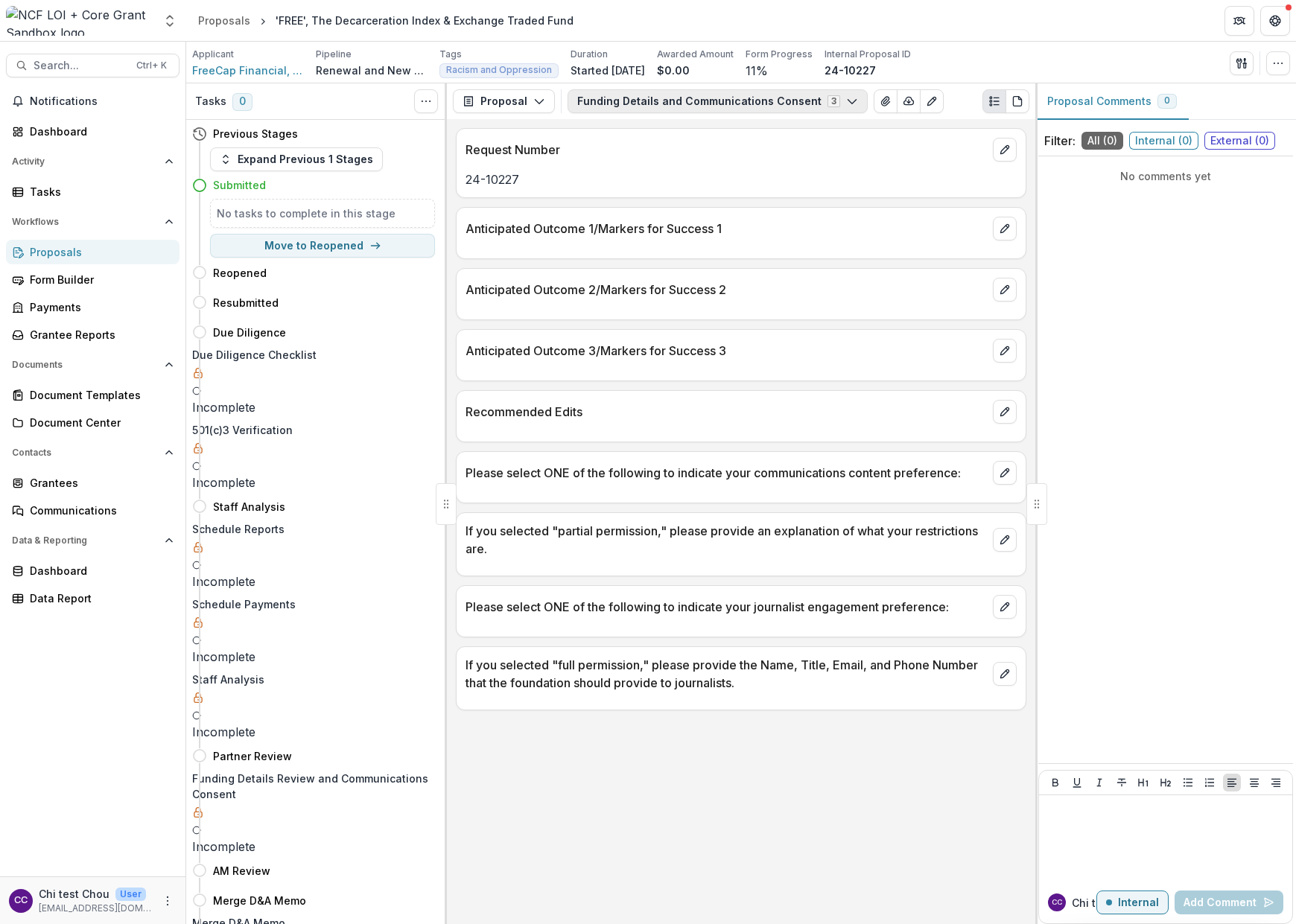
click at [612, 105] on button "Funding Details and Communications Consent 3" at bounding box center [717, 101] width 301 height 24
click at [622, 164] on span "New Request Form" at bounding box center [717, 157] width 242 height 16
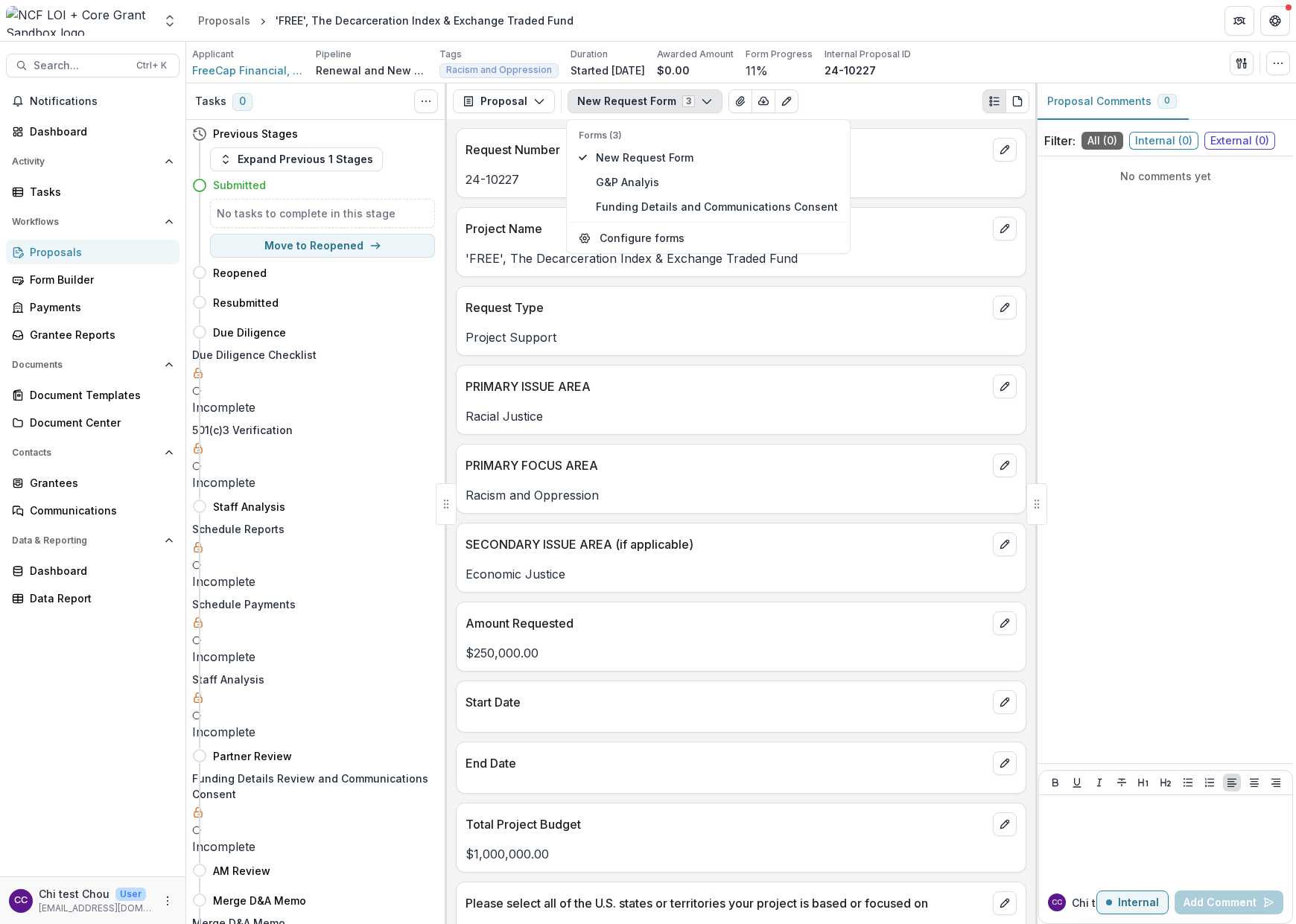
click at [629, 102] on button "New Request Form 3" at bounding box center [645, 101] width 155 height 24
click at [96, 67] on span "Search..." at bounding box center [81, 65] width 94 height 12
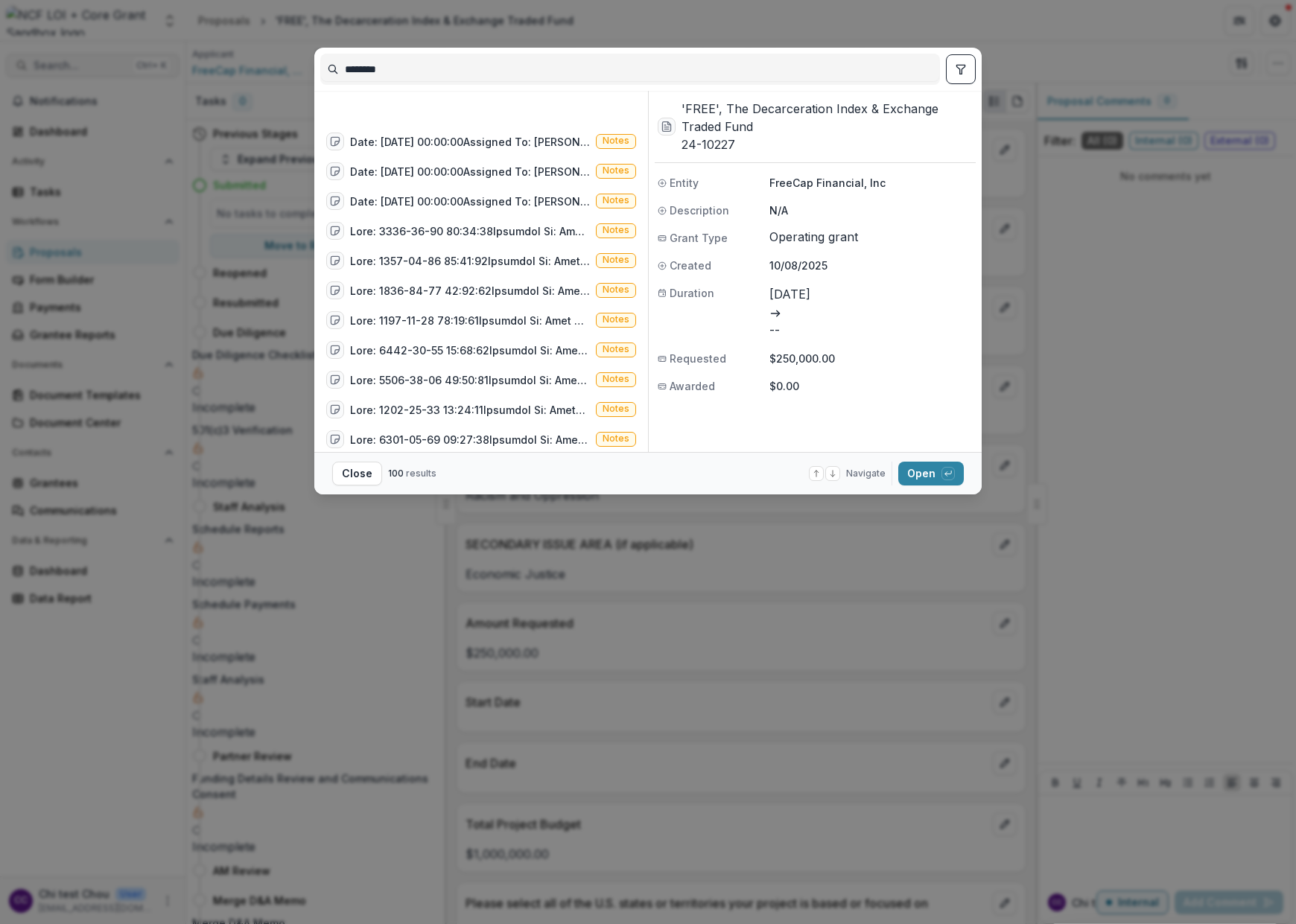
scroll to position [499, 0]
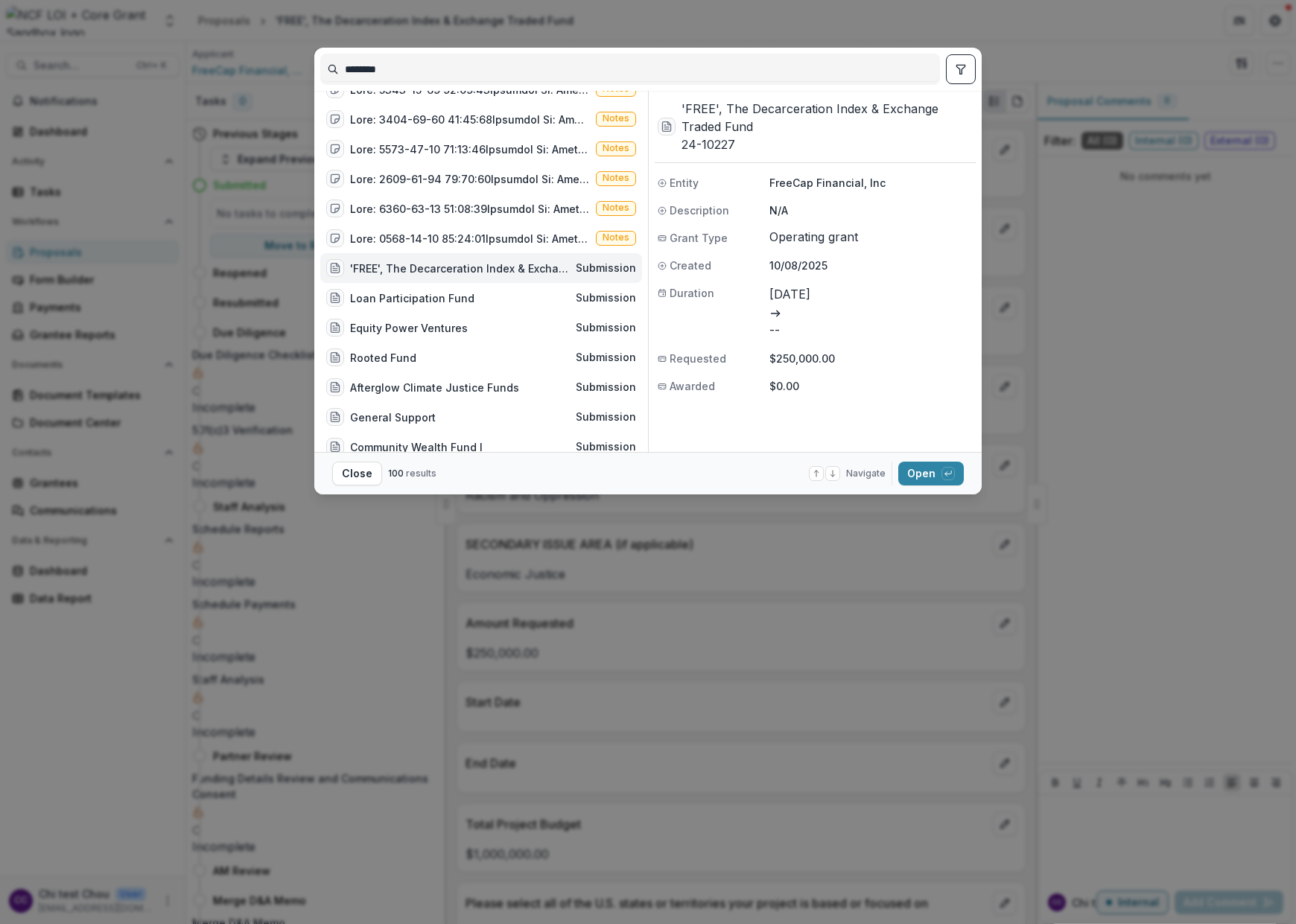
click at [430, 61] on input "********" at bounding box center [630, 69] width 618 height 24
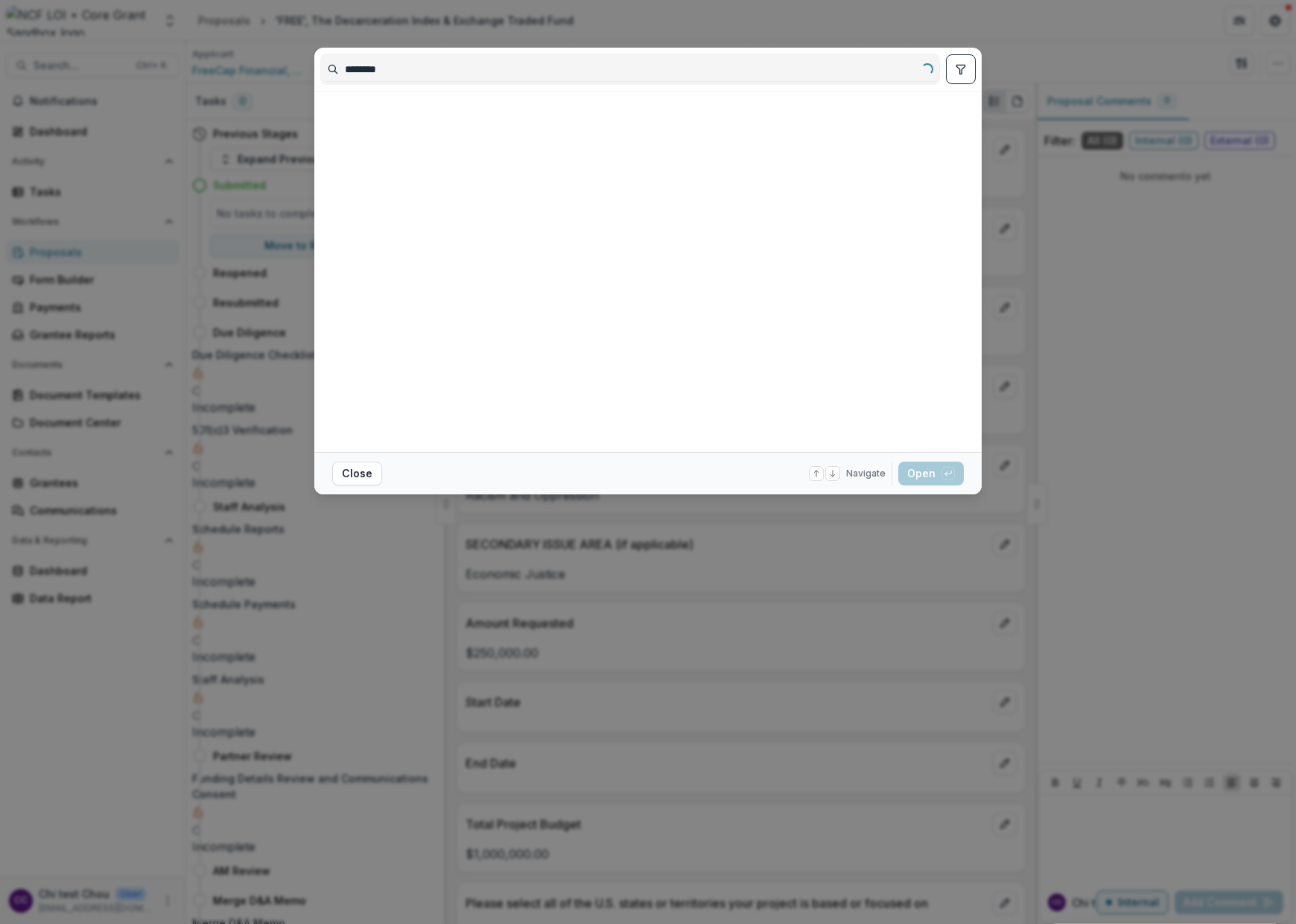
scroll to position [0, 0]
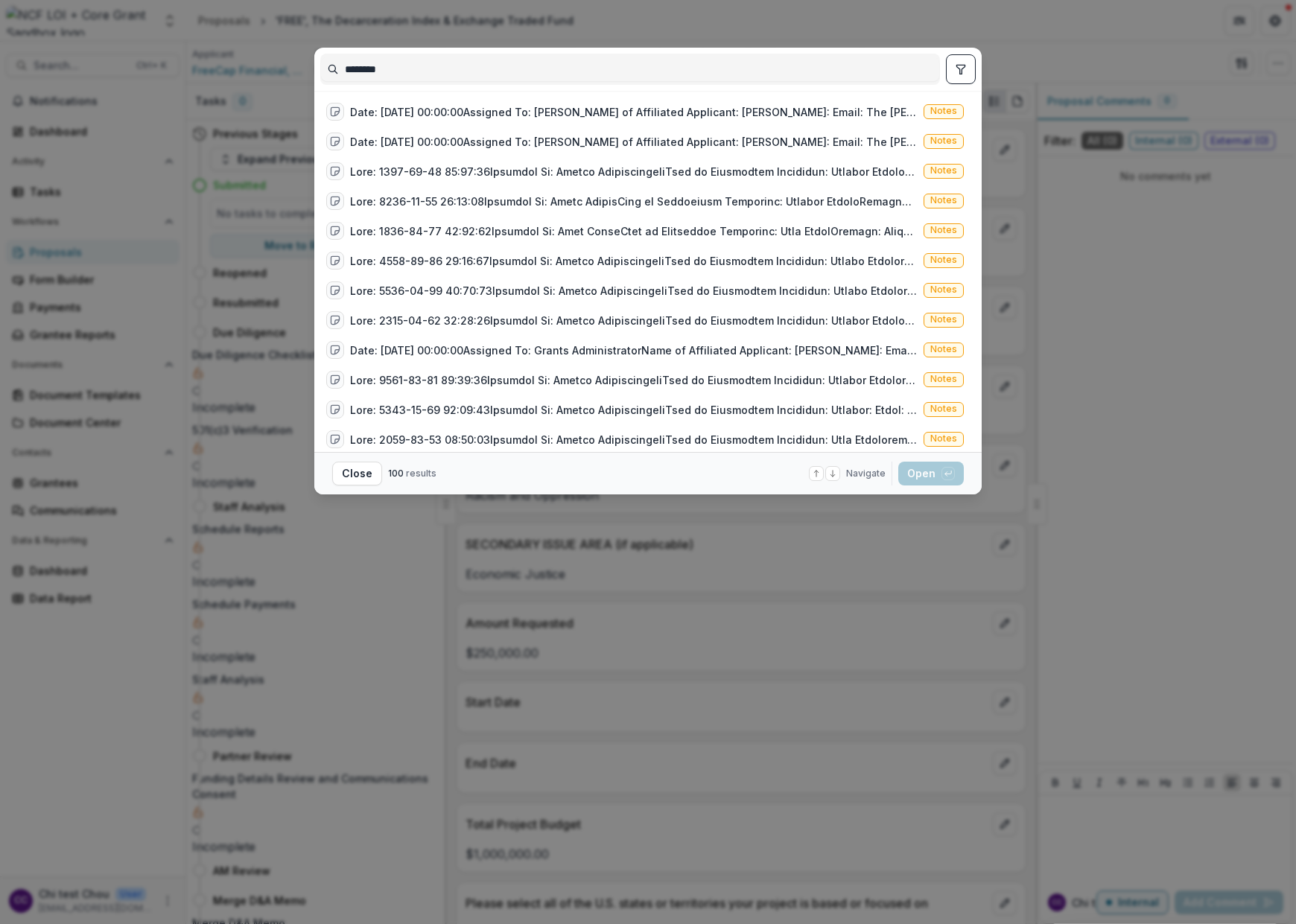
type input "********"
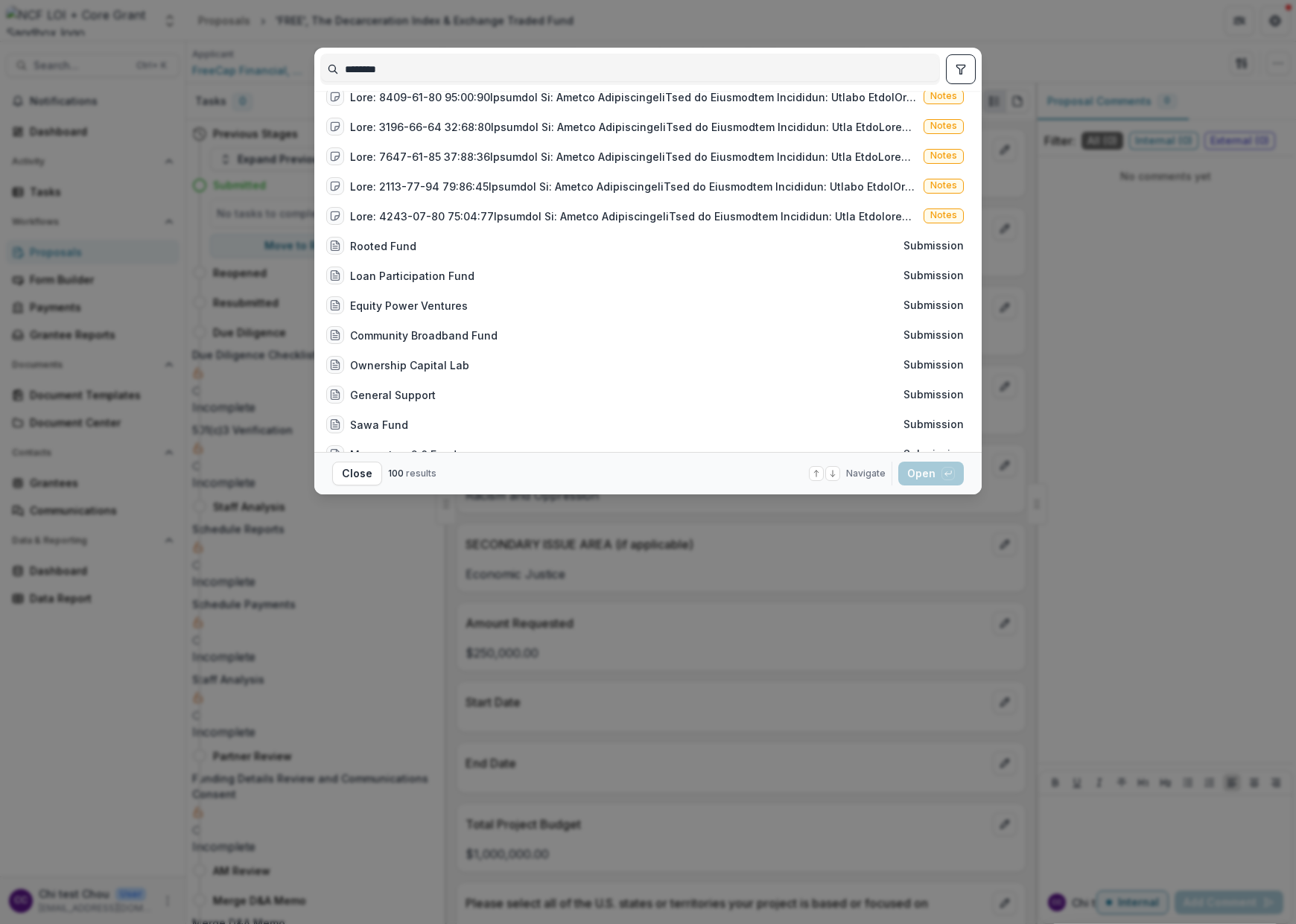
scroll to position [469, 0]
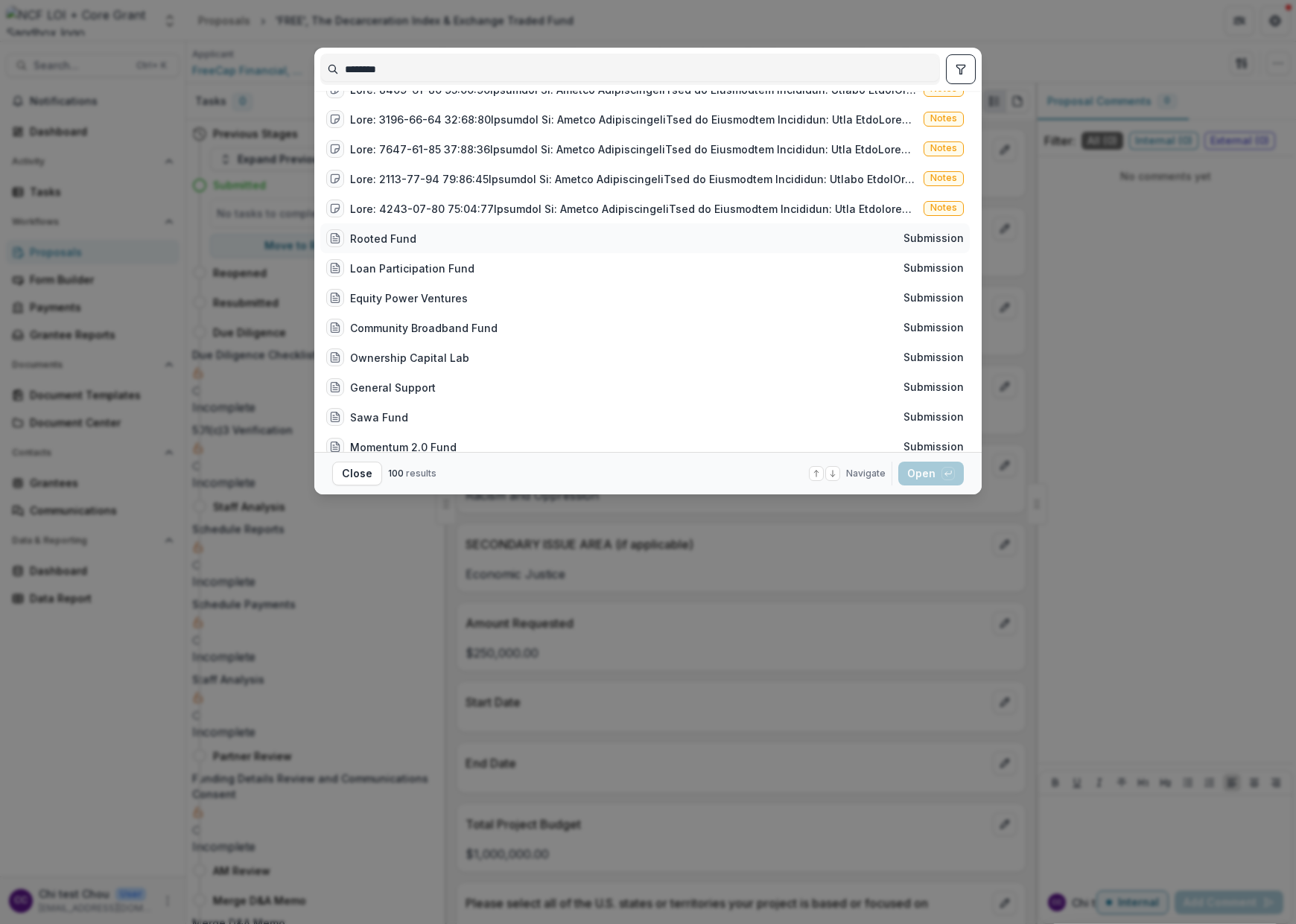
click at [912, 236] on span "Submission" at bounding box center [933, 238] width 60 height 12
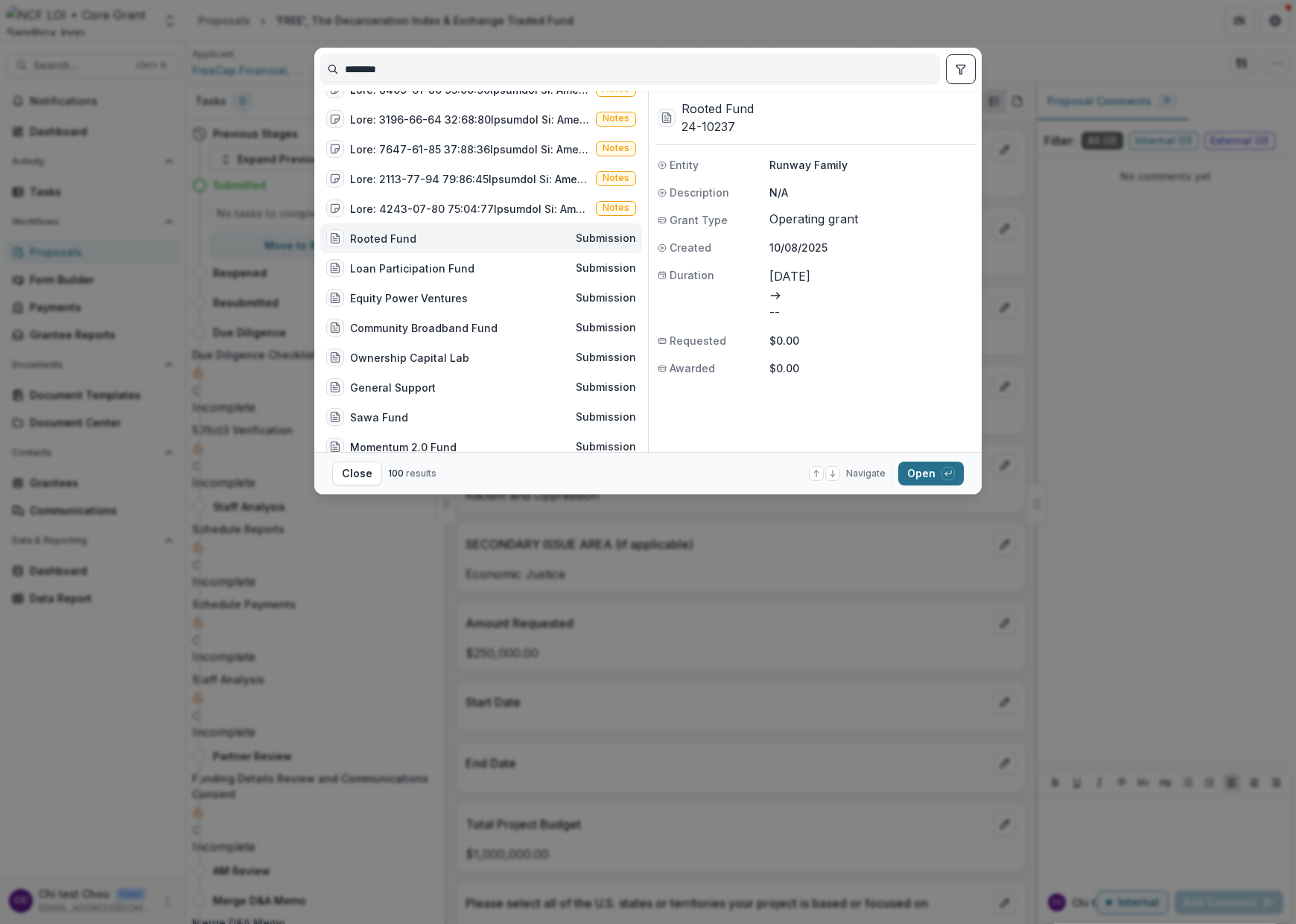
click at [930, 483] on button "Open with enter key" at bounding box center [931, 474] width 66 height 24
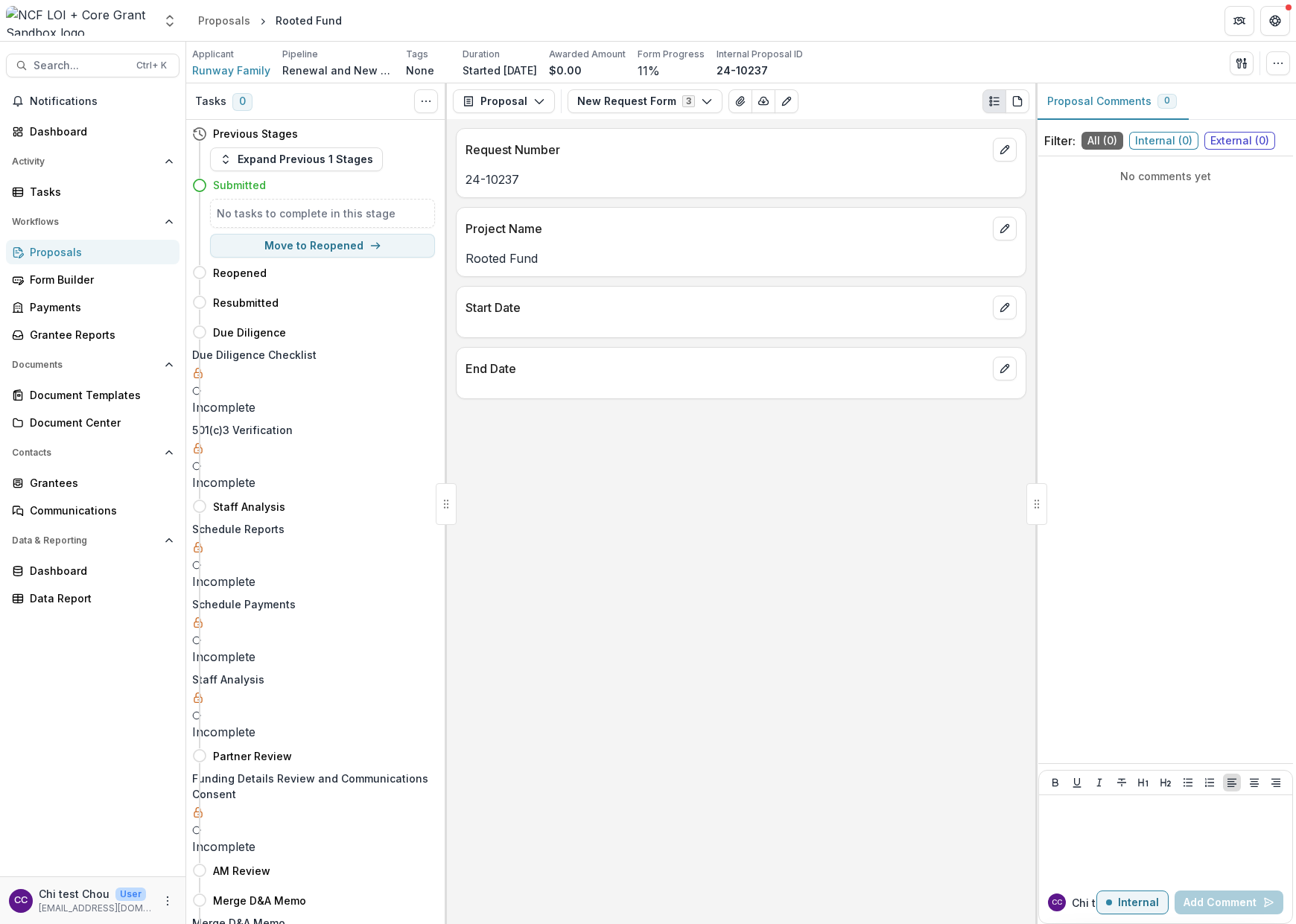
click at [61, 250] on div "Proposals" at bounding box center [98, 252] width 138 height 16
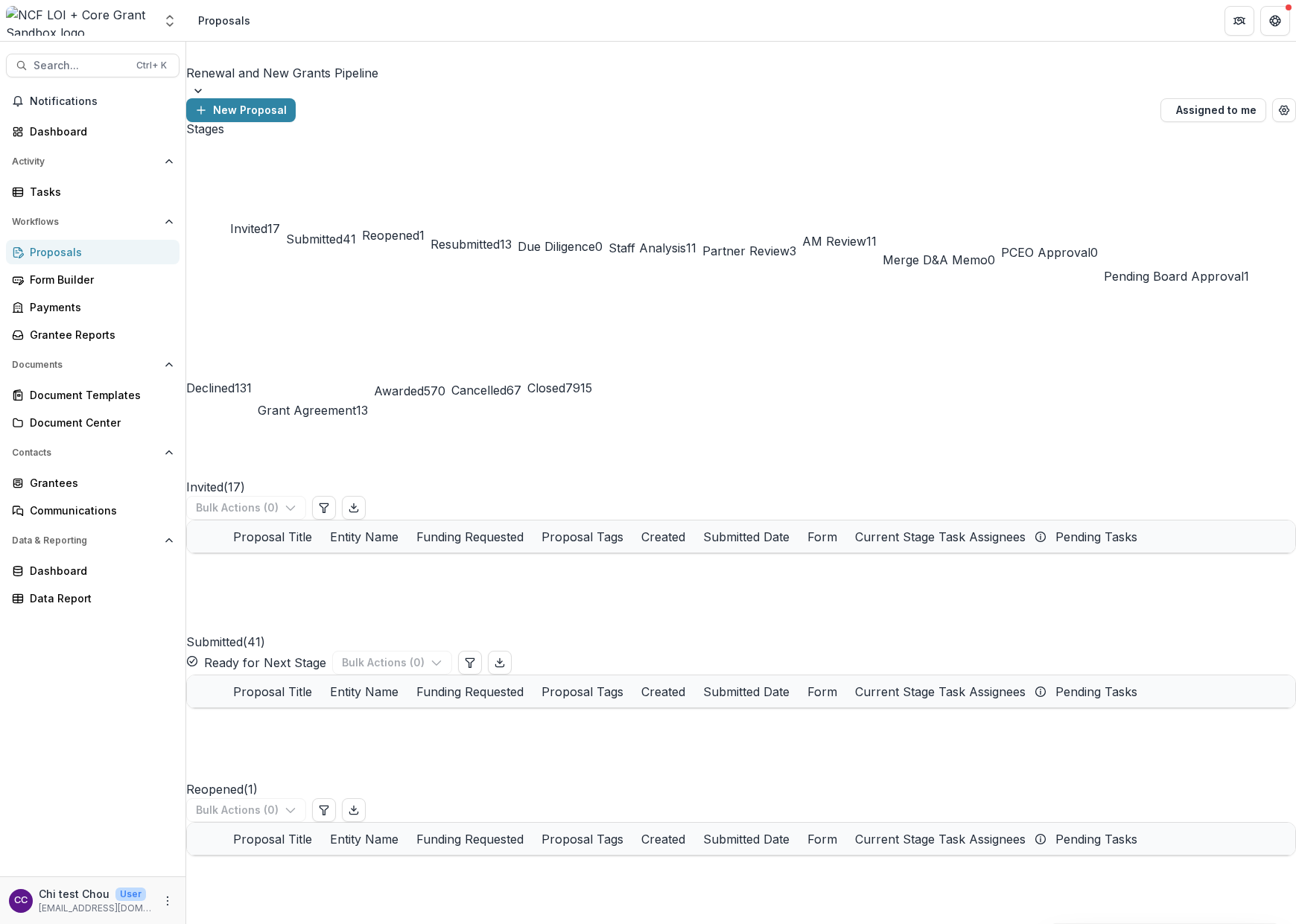
click at [595, 239] on span "Due Diligence" at bounding box center [557, 246] width 77 height 15
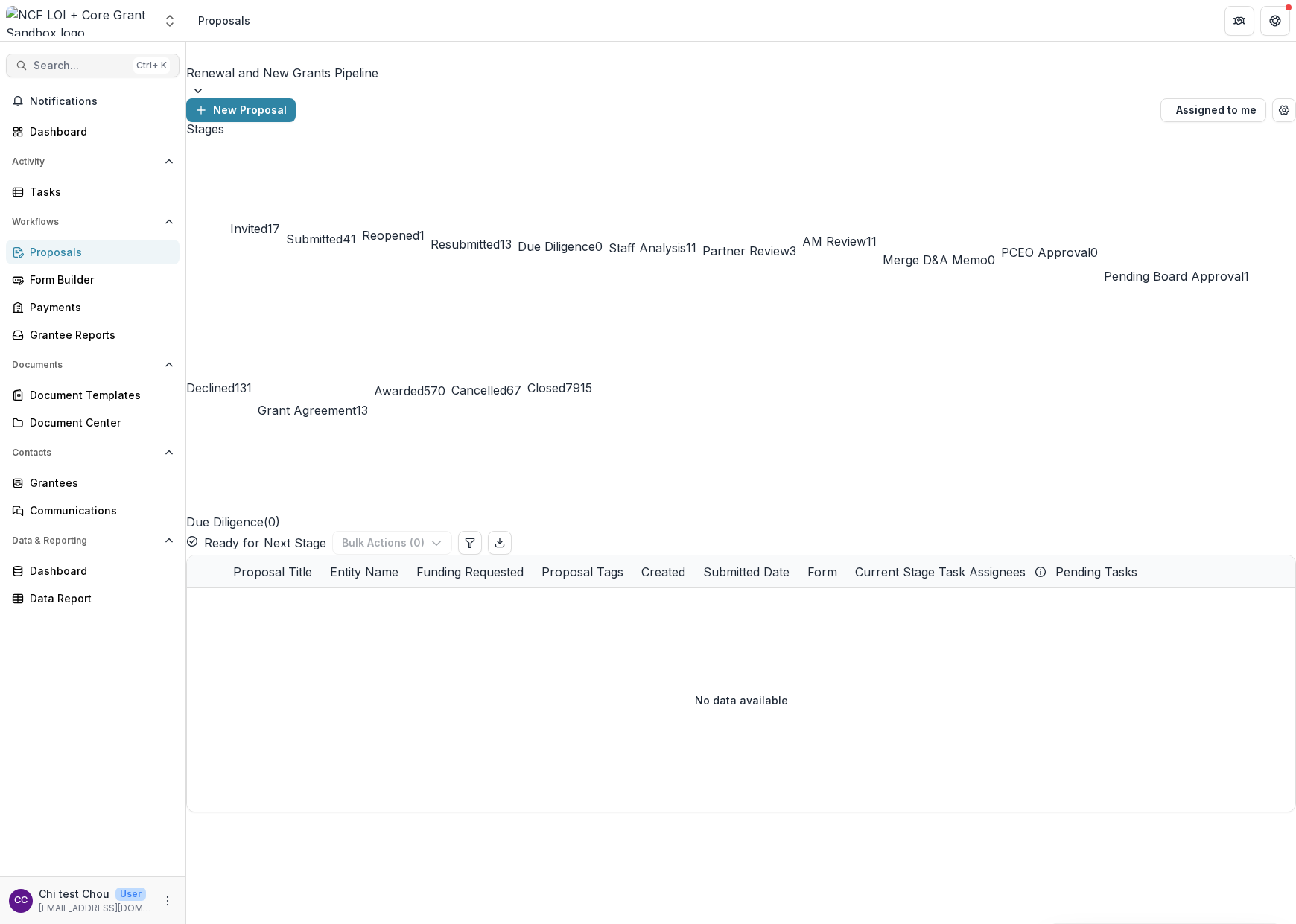
click at [94, 66] on span "Search..." at bounding box center [81, 65] width 94 height 12
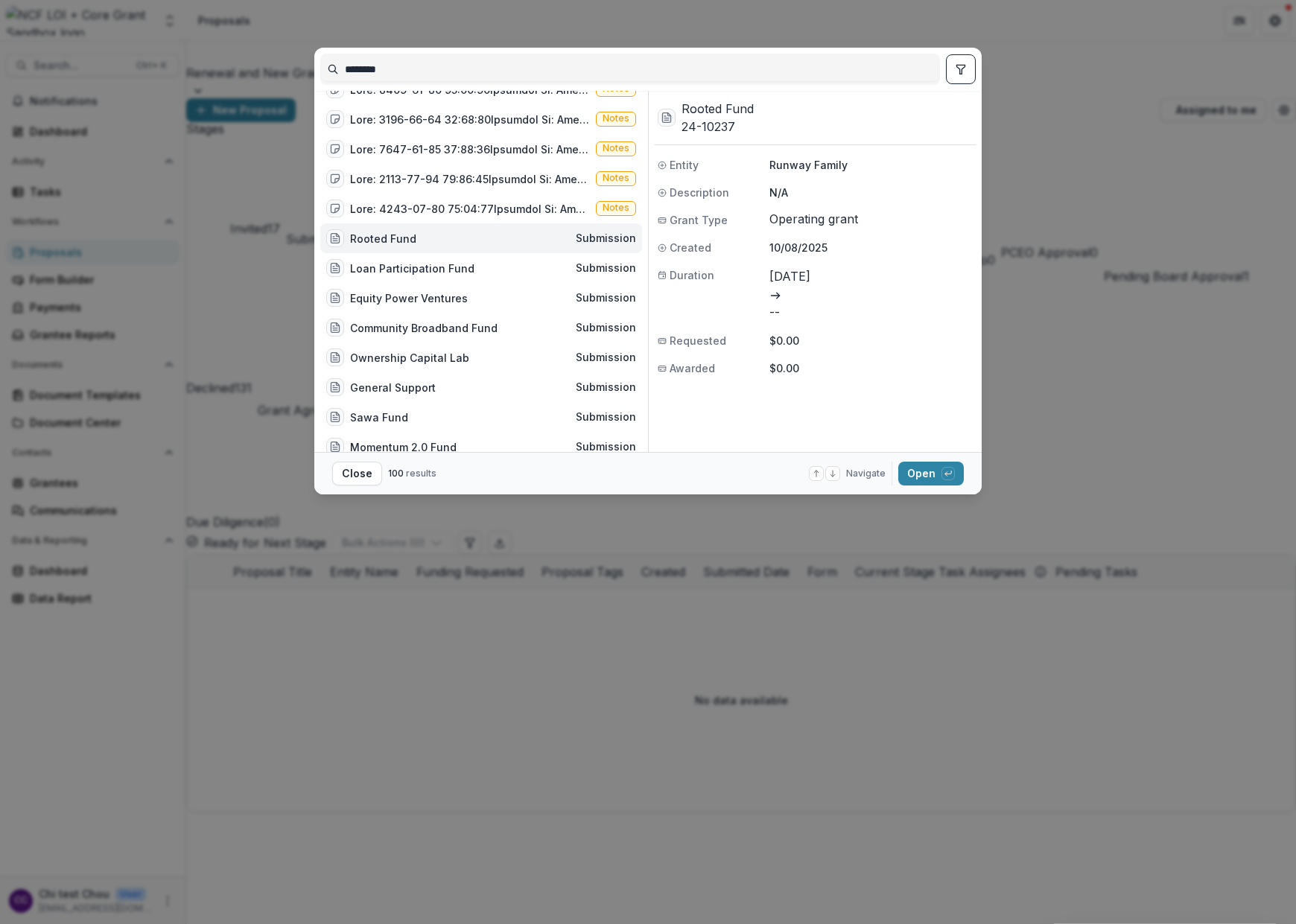
click at [372, 72] on input "********" at bounding box center [630, 69] width 618 height 24
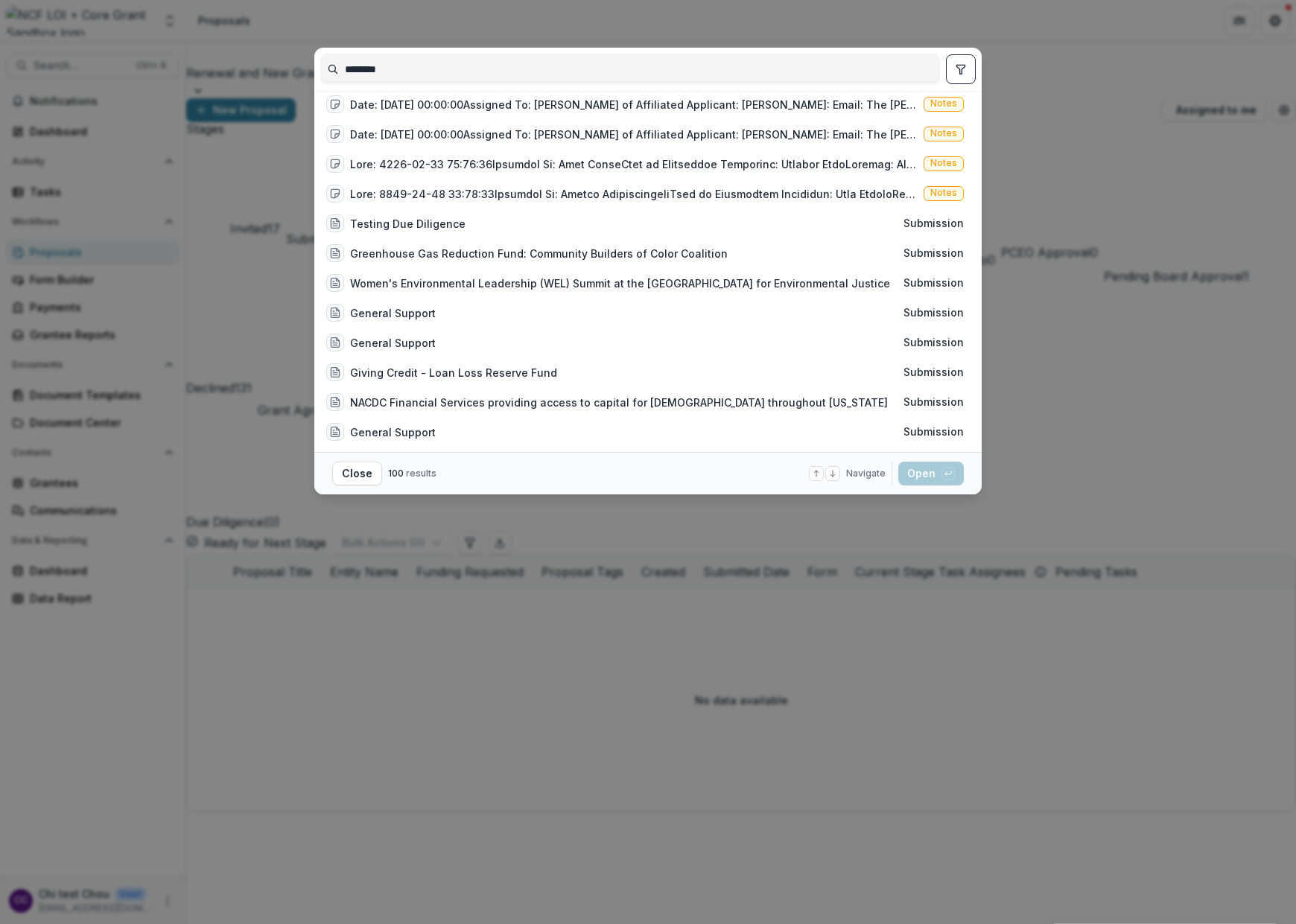
scroll to position [396, 0]
type input "********"
click at [909, 222] on span "Submission" at bounding box center [933, 222] width 60 height 12
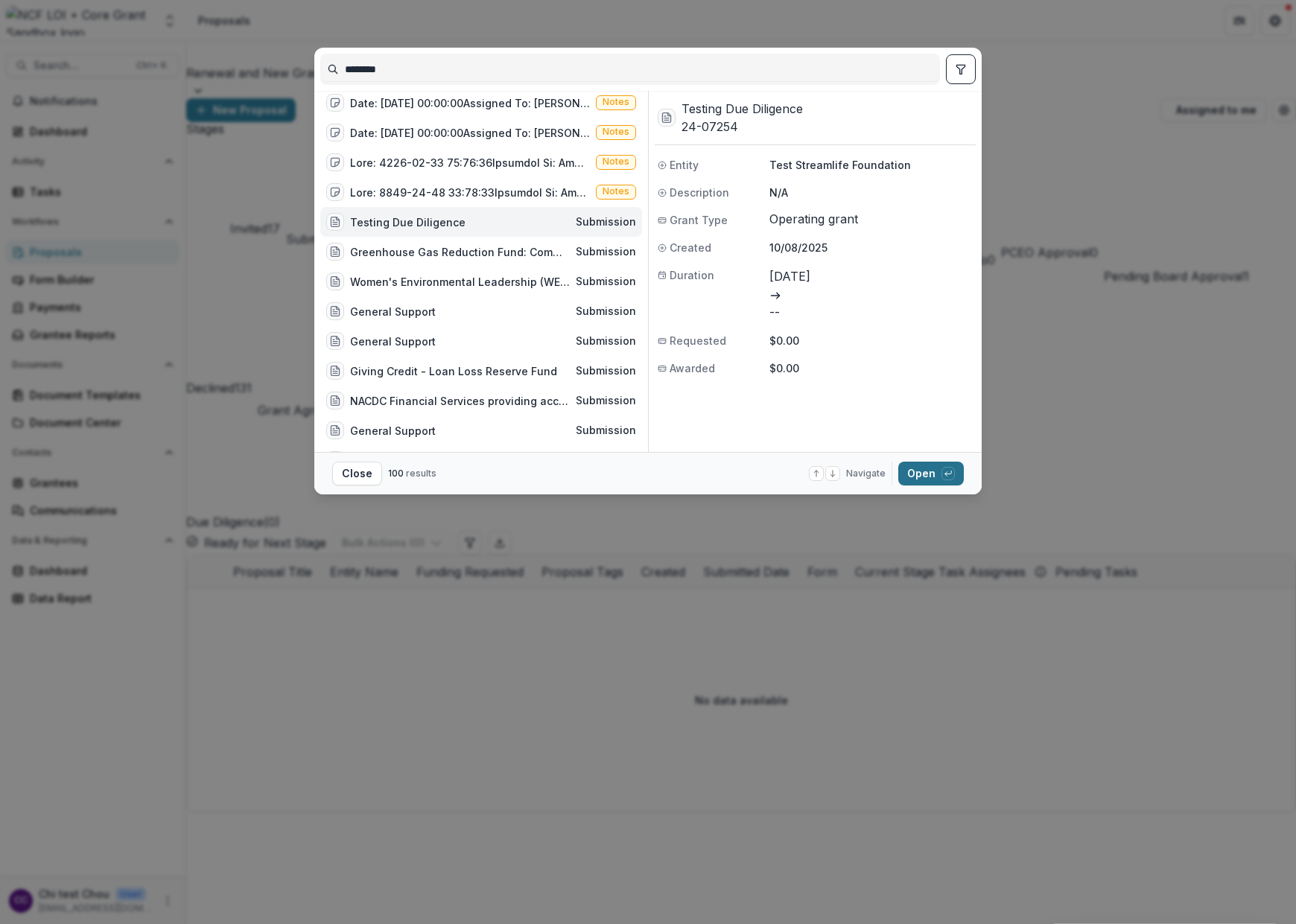
click at [927, 475] on button "Open with enter key" at bounding box center [931, 474] width 66 height 24
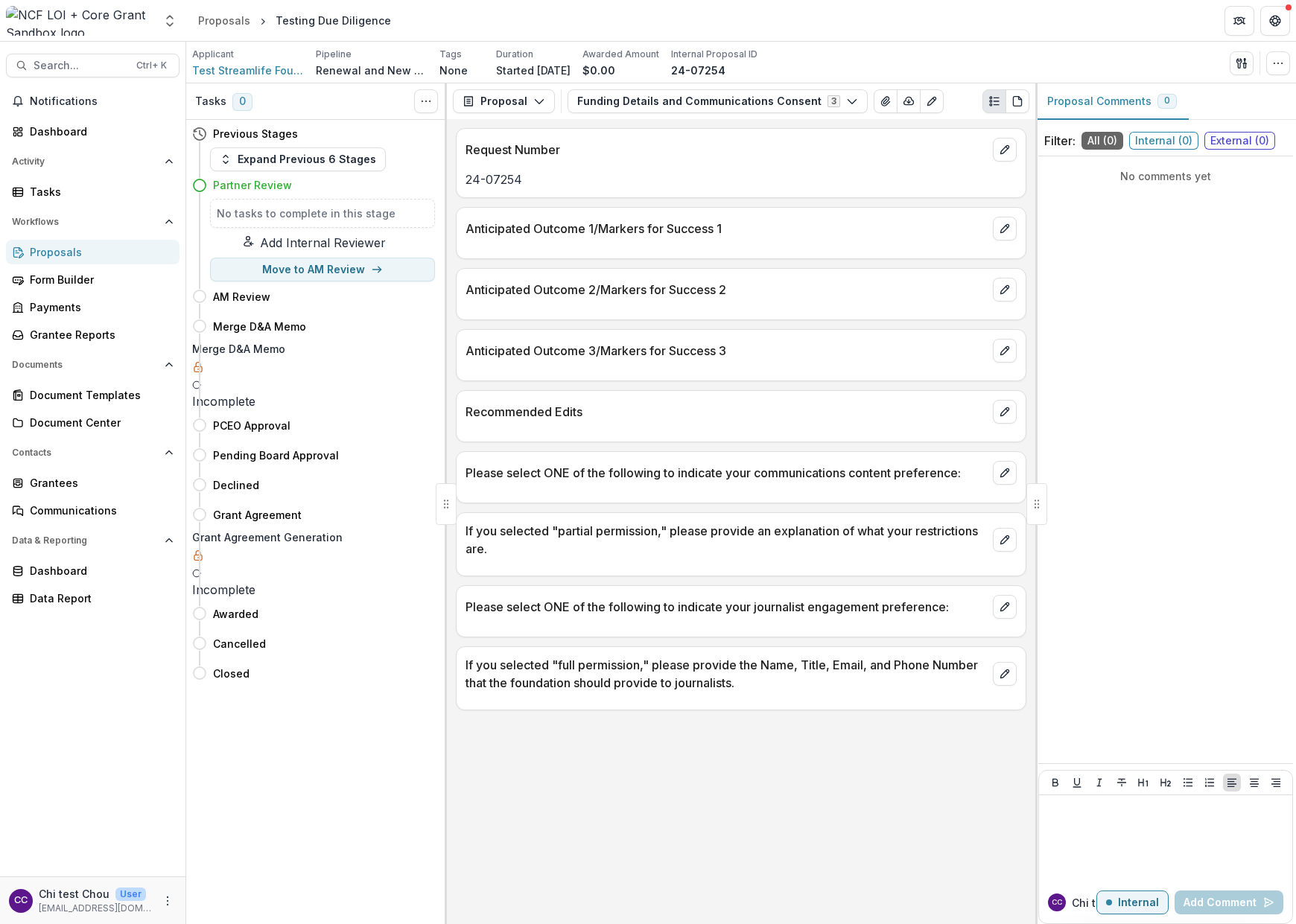
click at [935, 365] on div "No comments yet" at bounding box center [1165, 460] width 254 height 595
click at [162, 27] on icon "Open entity switcher" at bounding box center [170, 21] width 15 height 15
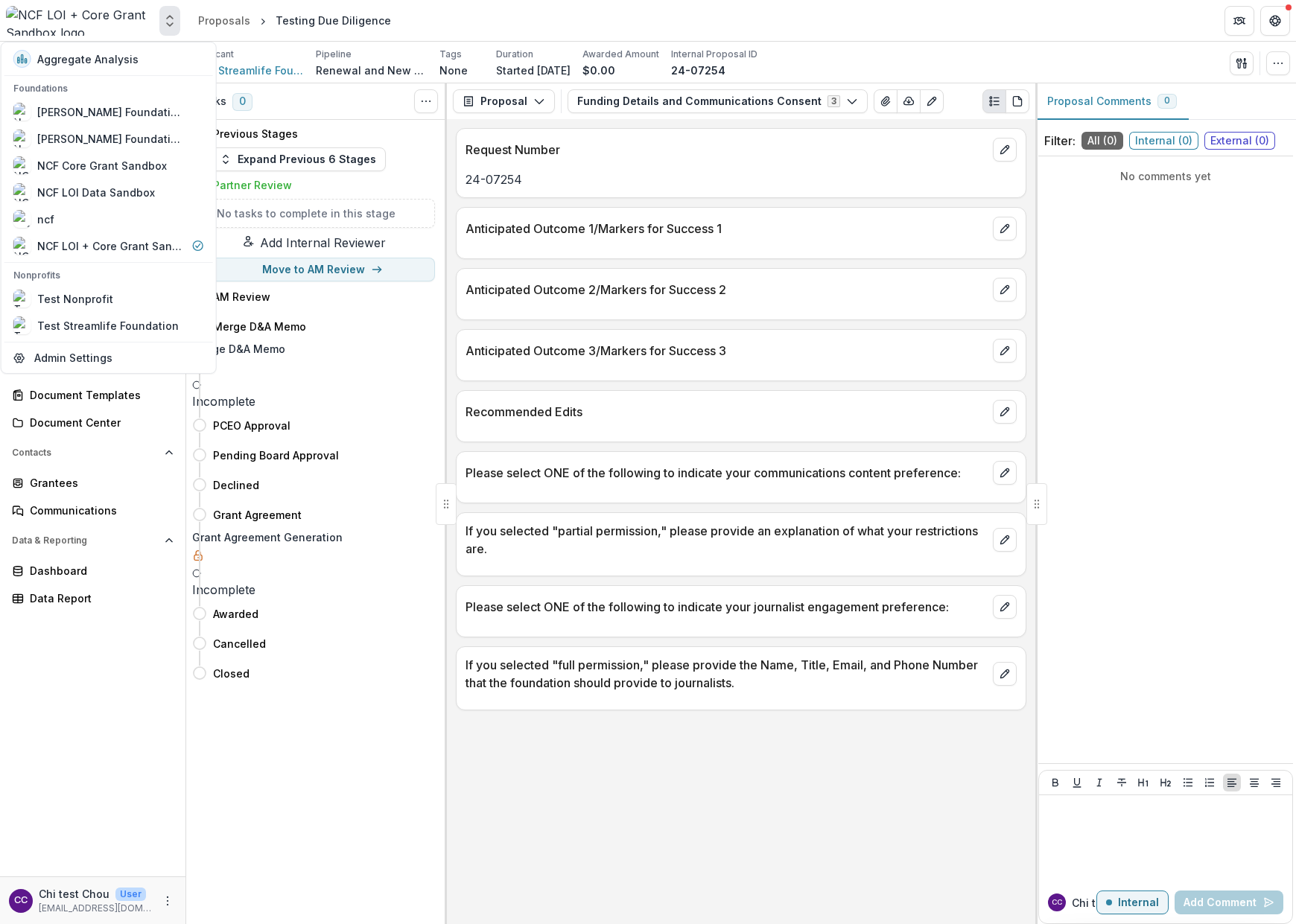
click at [162, 27] on icon "Open entity switcher" at bounding box center [170, 21] width 15 height 15
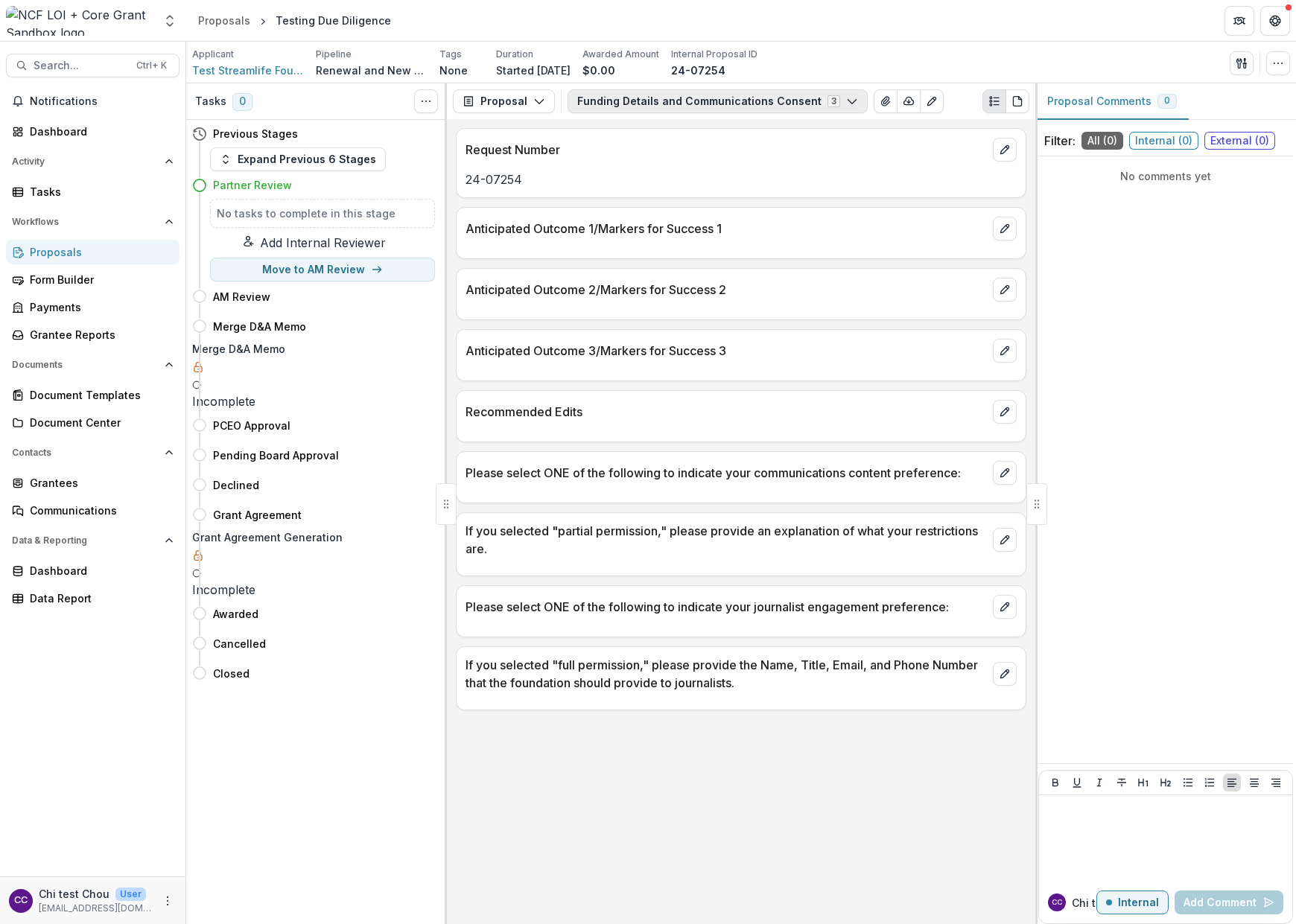
click at [635, 112] on button "Funding Details and Communications Consent 3" at bounding box center [717, 101] width 301 height 24
click at [646, 186] on span "G&P Analyis" at bounding box center [717, 182] width 242 height 16
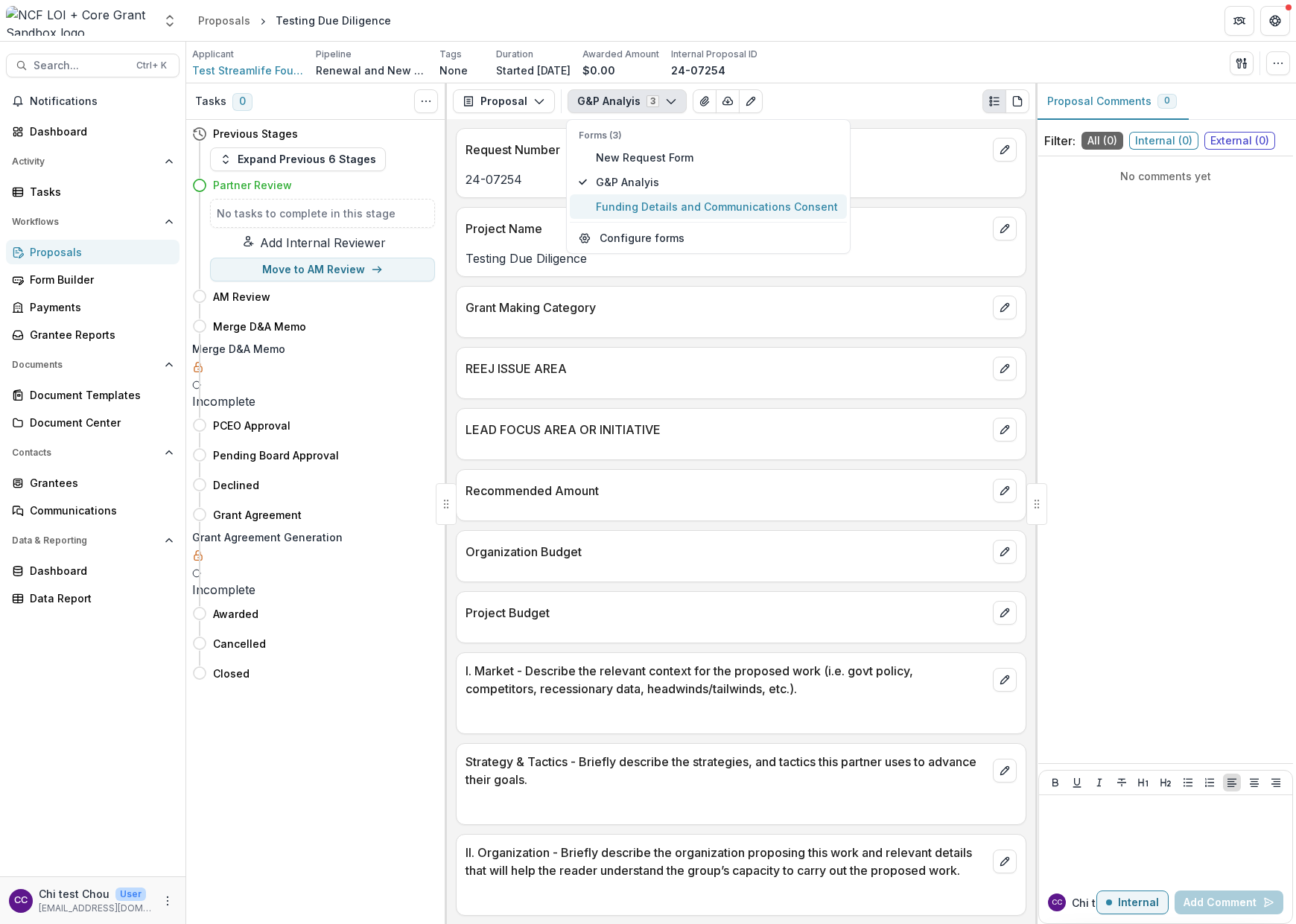
click at [674, 194] on button "Funding Details and Communications Consent" at bounding box center [708, 207] width 277 height 25
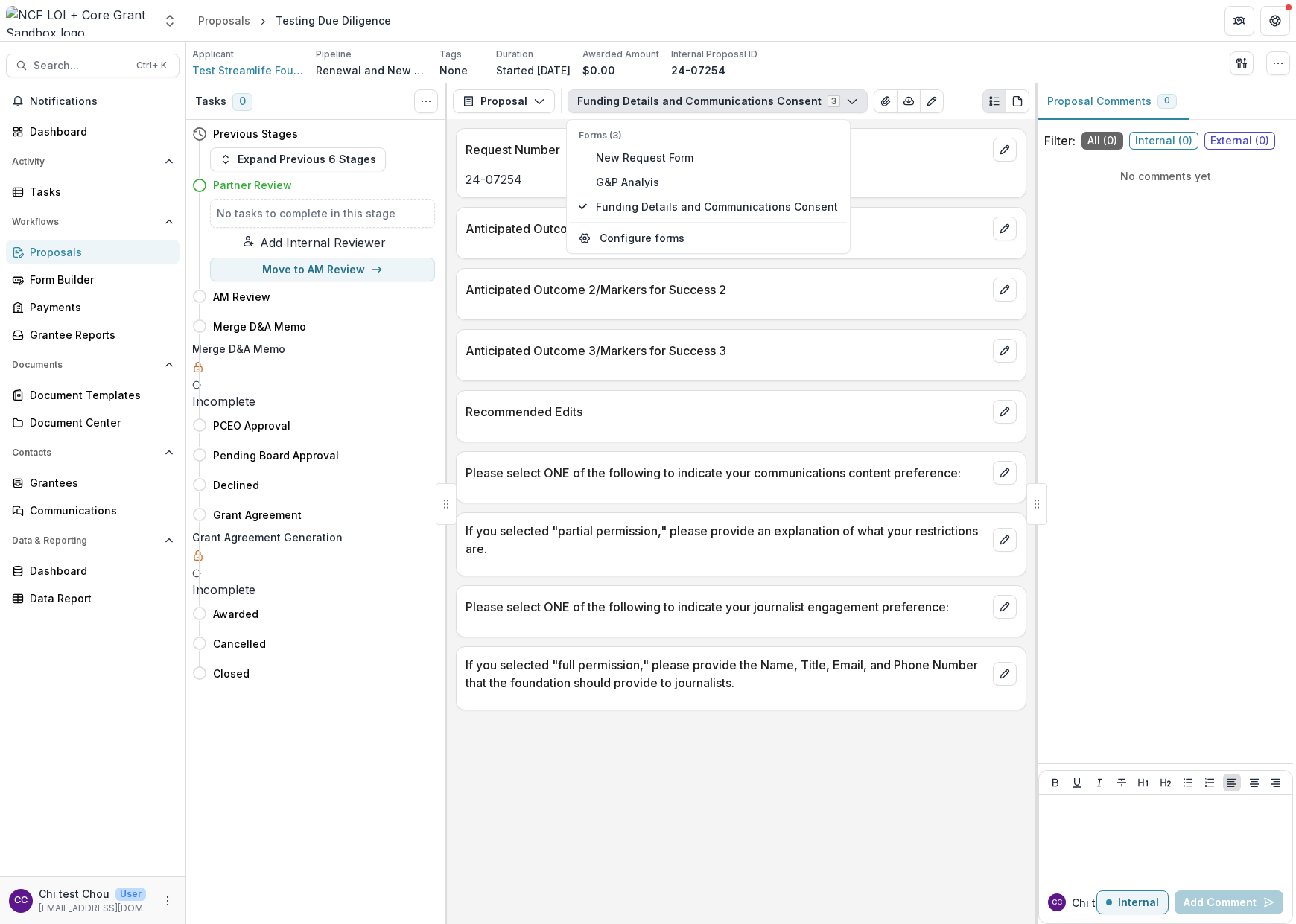
click at [67, 245] on div "Proposals" at bounding box center [98, 252] width 138 height 16
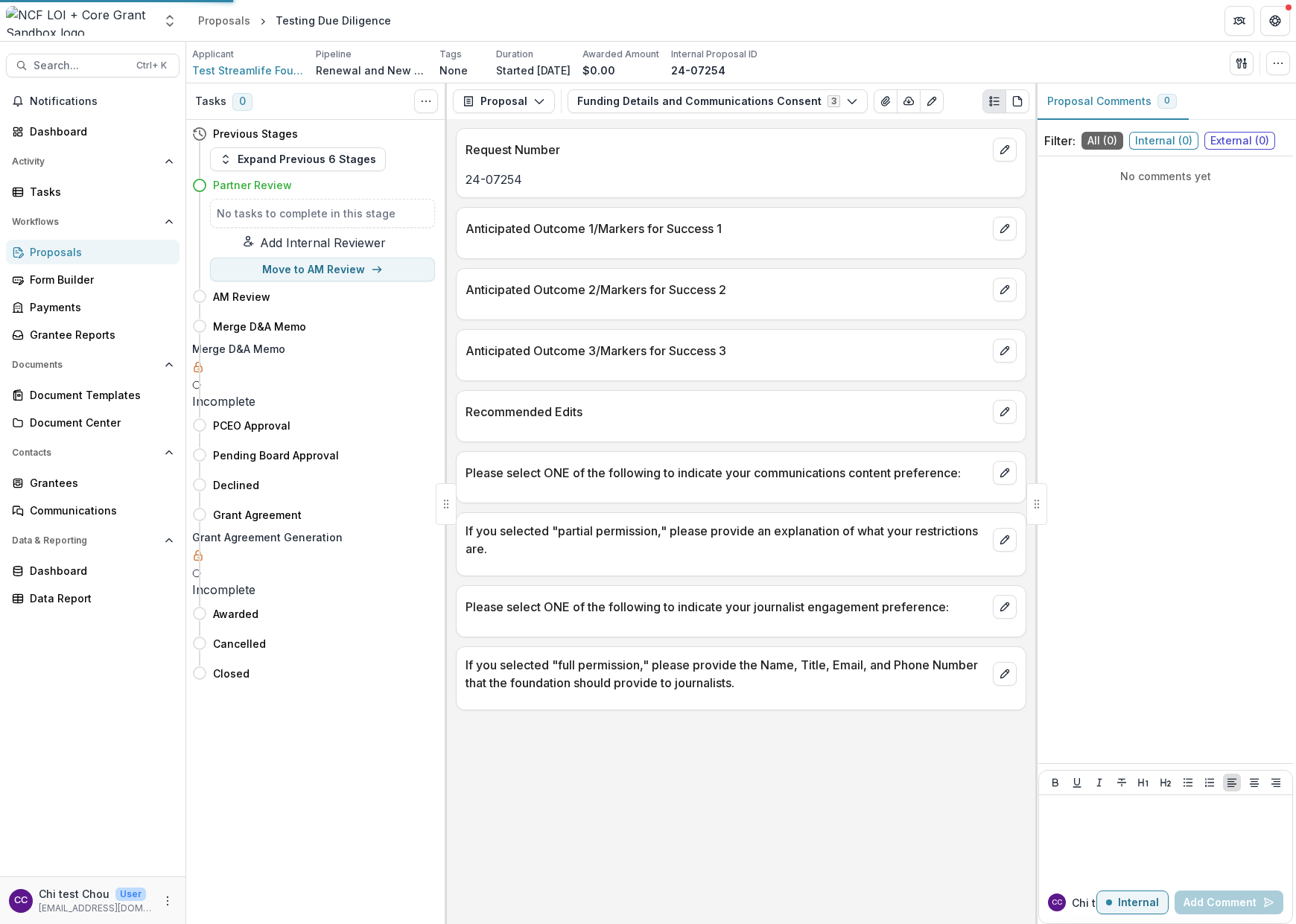
click at [67, 254] on div "Proposals" at bounding box center [98, 252] width 138 height 16
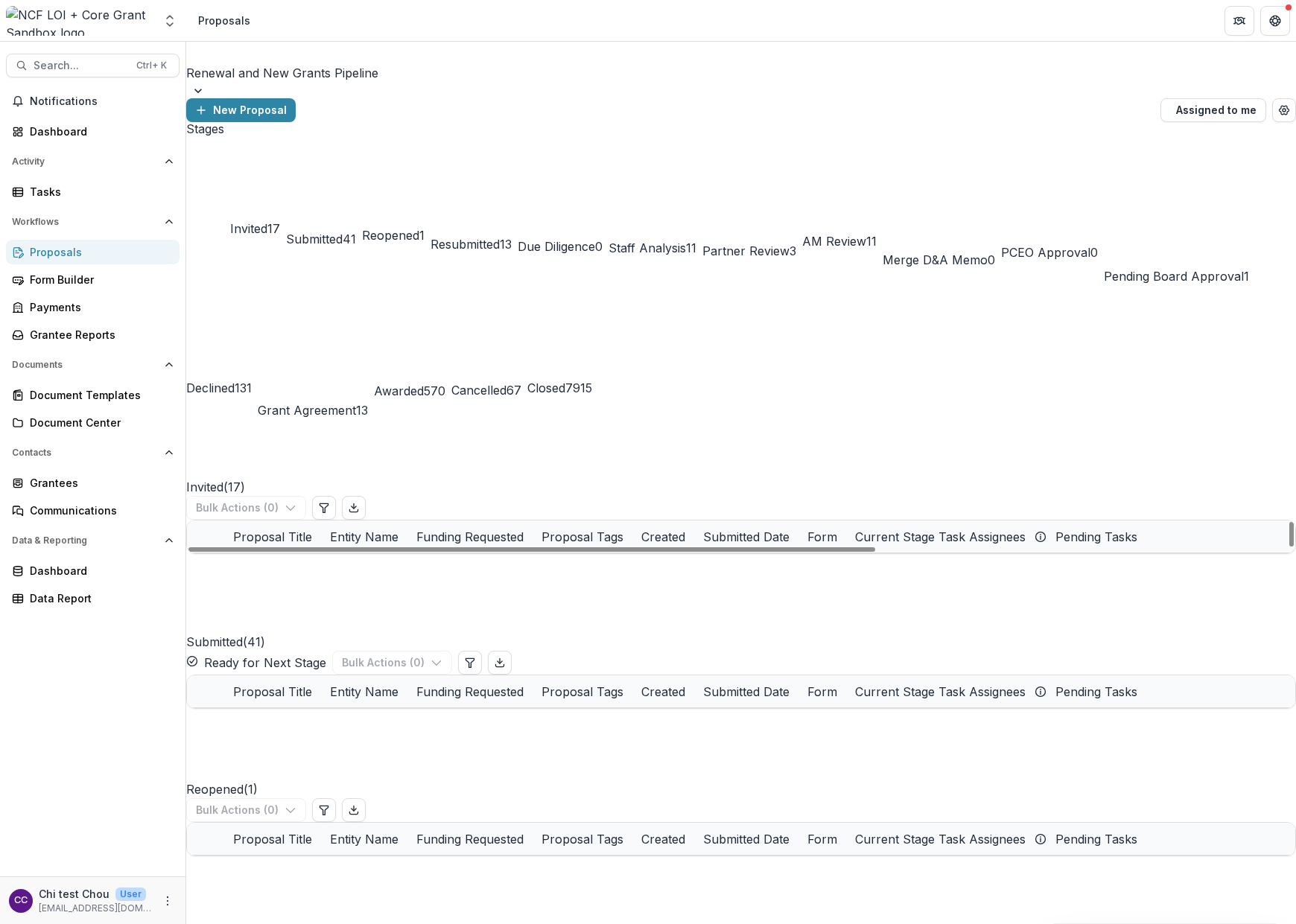
click at [368, 292] on button "Grant Agreement 13" at bounding box center [313, 356] width 110 height 128
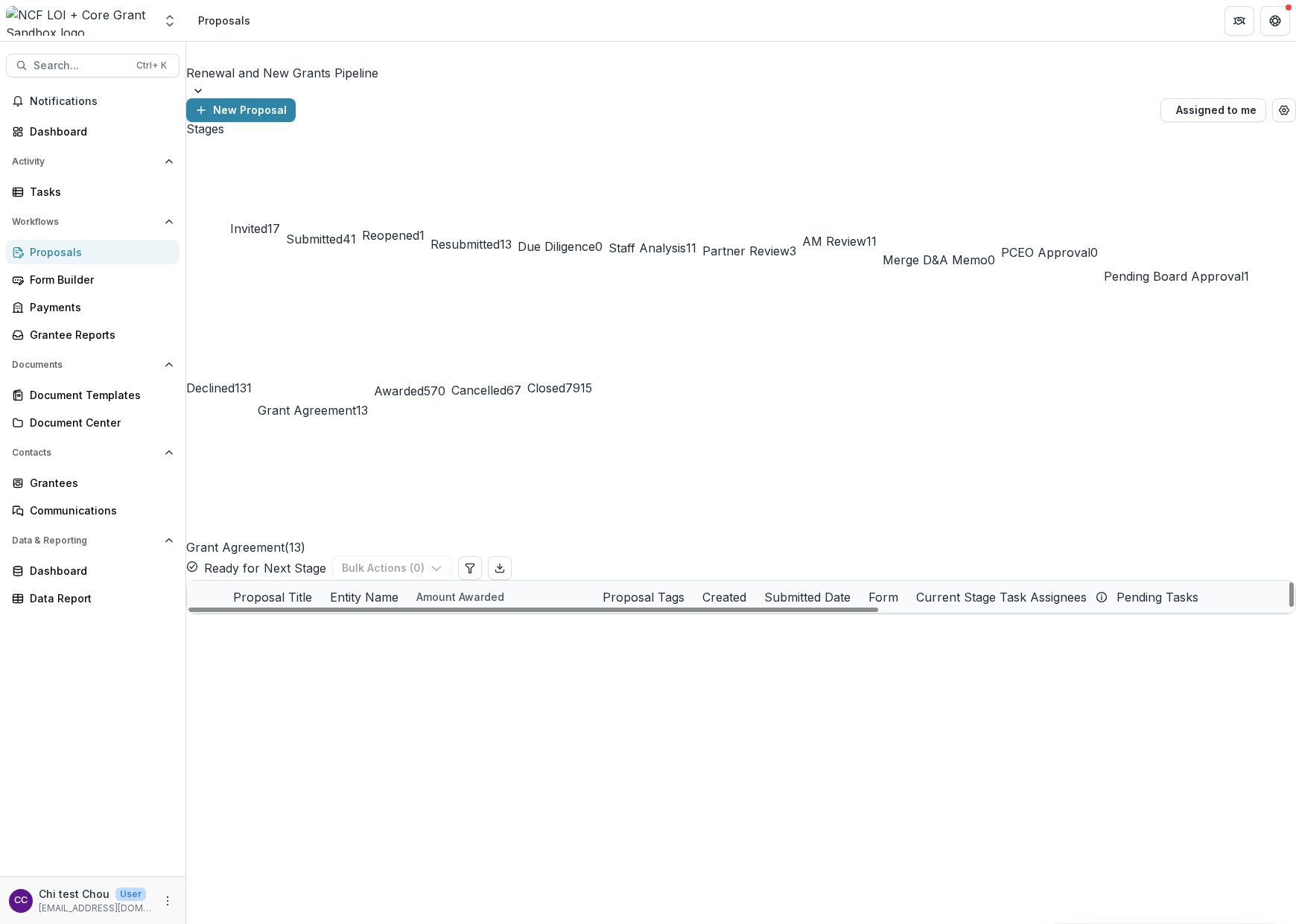
click at [340, 654] on link "Southern Solutions for the Good of All" at bounding box center [358, 661] width 151 height 16
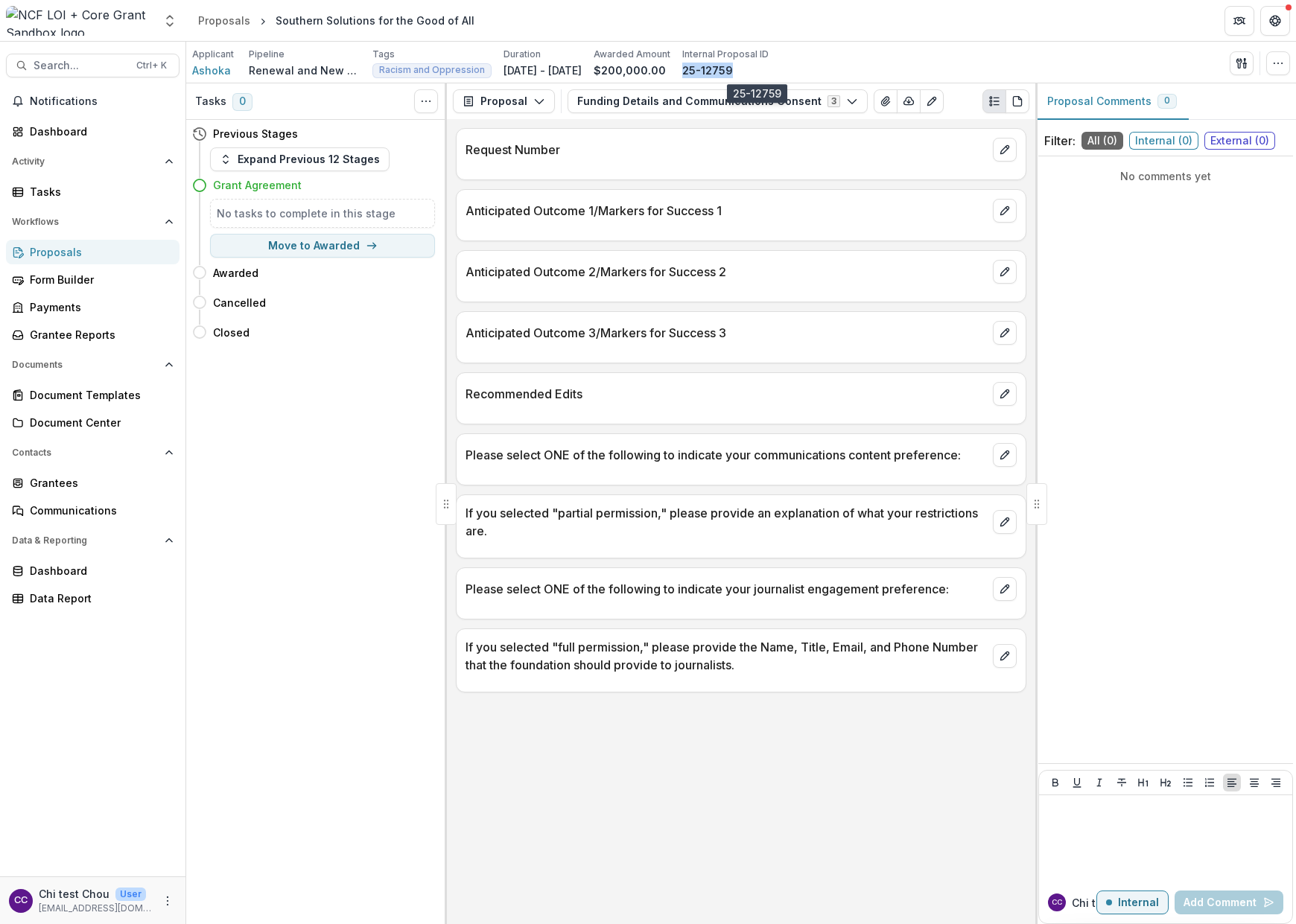
drag, startPoint x: 791, startPoint y: 68, endPoint x: 734, endPoint y: 68, distance: 57.0
click at [734, 68] on div "25-12759" at bounding box center [725, 70] width 86 height 16
copy p "25-12759"
click at [55, 254] on div "Proposals" at bounding box center [98, 252] width 138 height 16
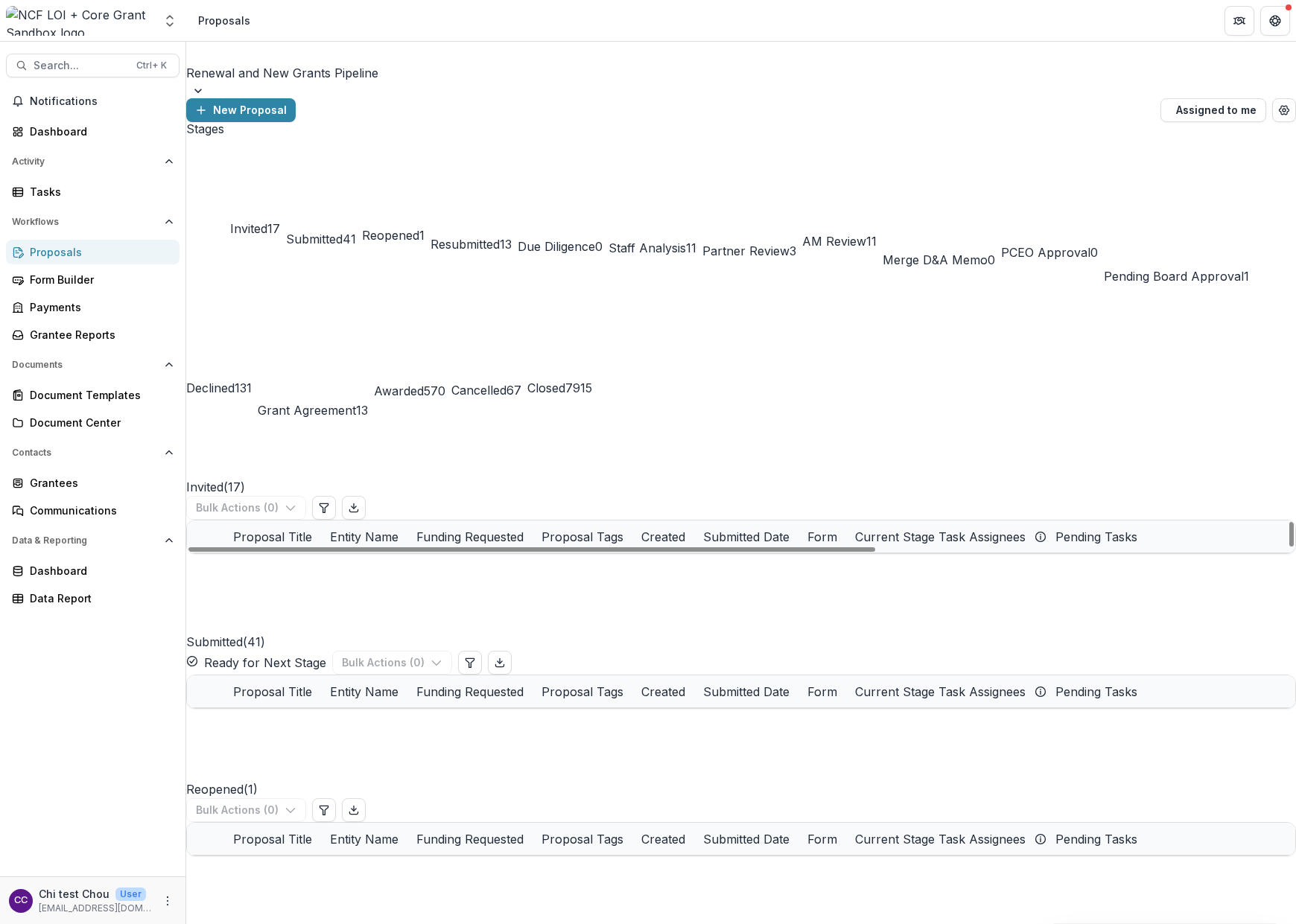
click at [343, 231] on span "Submitted" at bounding box center [314, 239] width 57 height 15
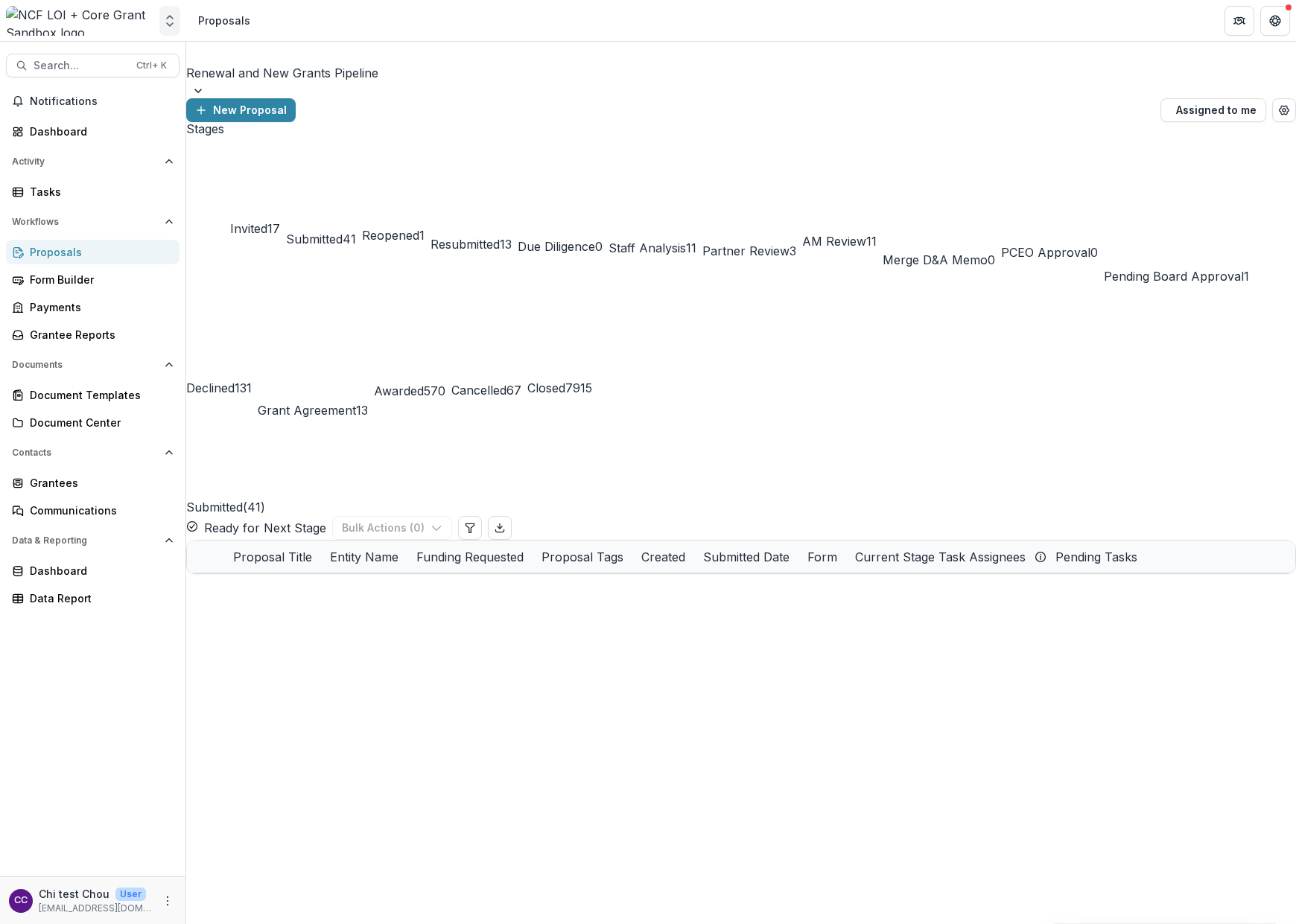
click at [171, 22] on icon "Open entity switcher" at bounding box center [170, 21] width 15 height 15
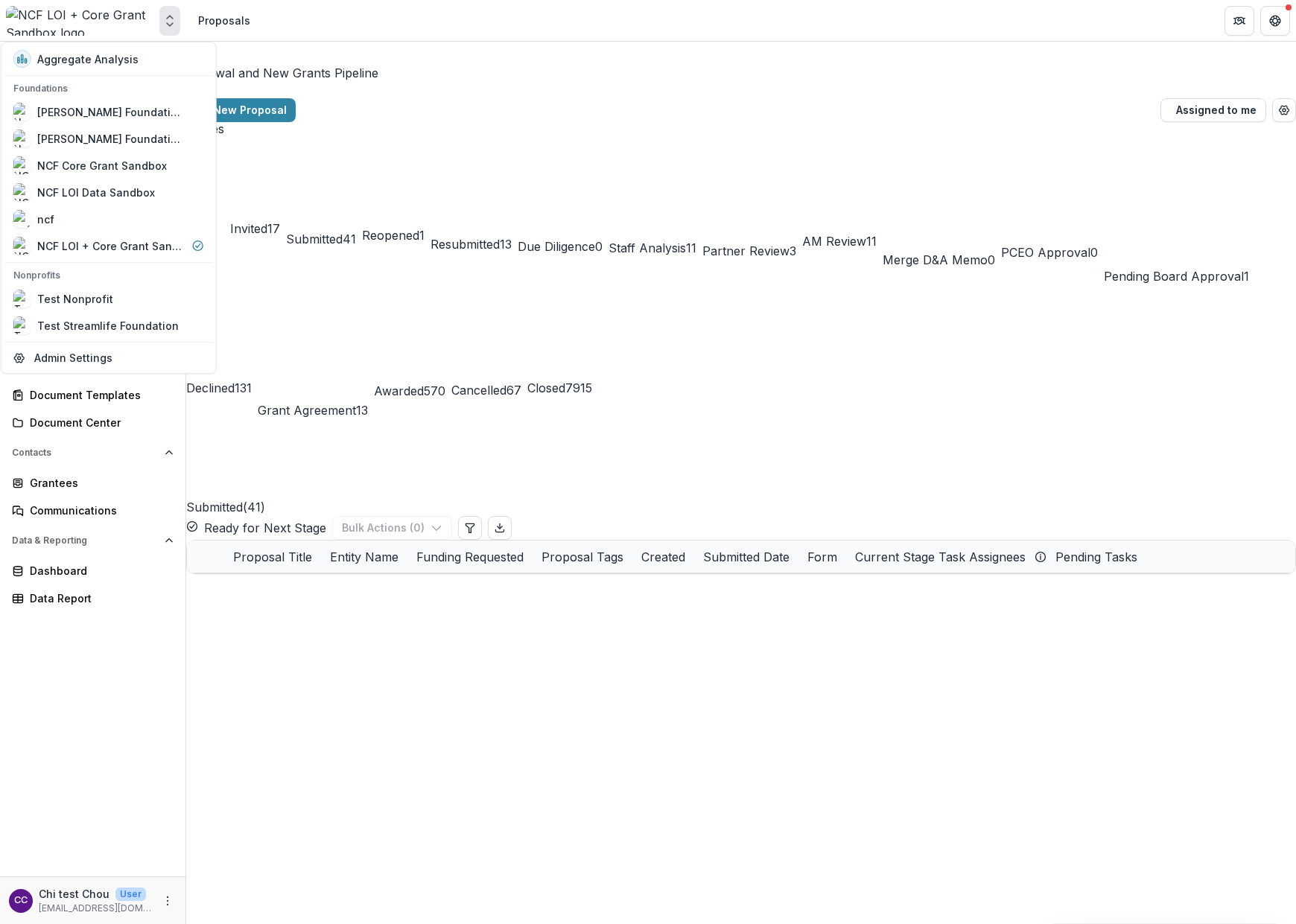
click at [171, 22] on icon "Open entity switcher" at bounding box center [170, 21] width 15 height 15
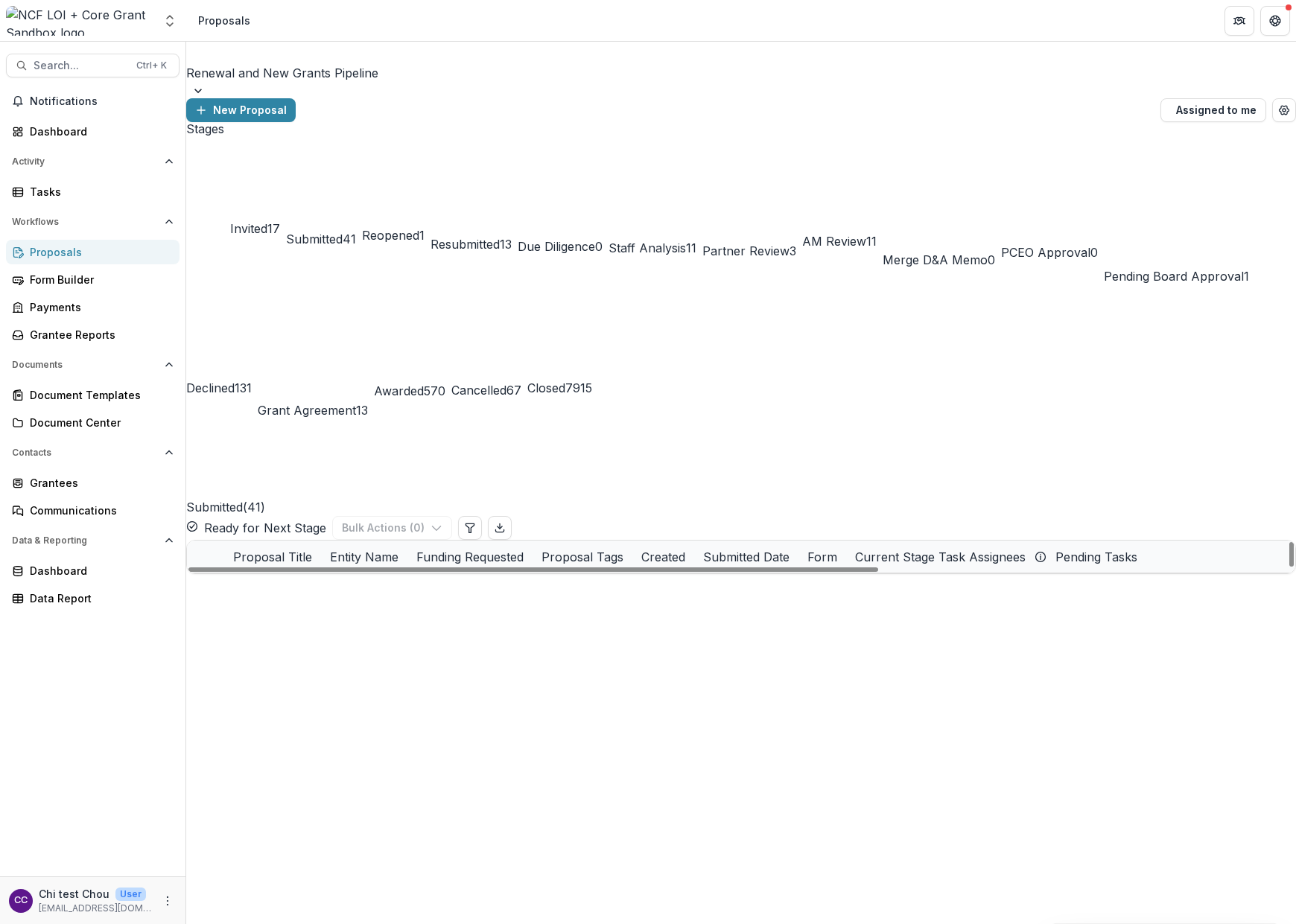
click at [495, 574] on div "Stages Invited 17 Submitted 41 Reopened 1 Resubmitted 13 Due Diligence 0 Staff …" at bounding box center [741, 348] width 1110 height 452
click at [408, 548] on div "Entity Name" at bounding box center [364, 558] width 86 height 18
click at [512, 343] on span "Sort Ascending" at bounding box center [492, 347] width 87 height 18
click at [542, 574] on div "Stages Invited 17 Submitted 41 Reopened 1 Resubmitted 13 Due Diligence 0 Staff …" at bounding box center [741, 348] width 1110 height 452
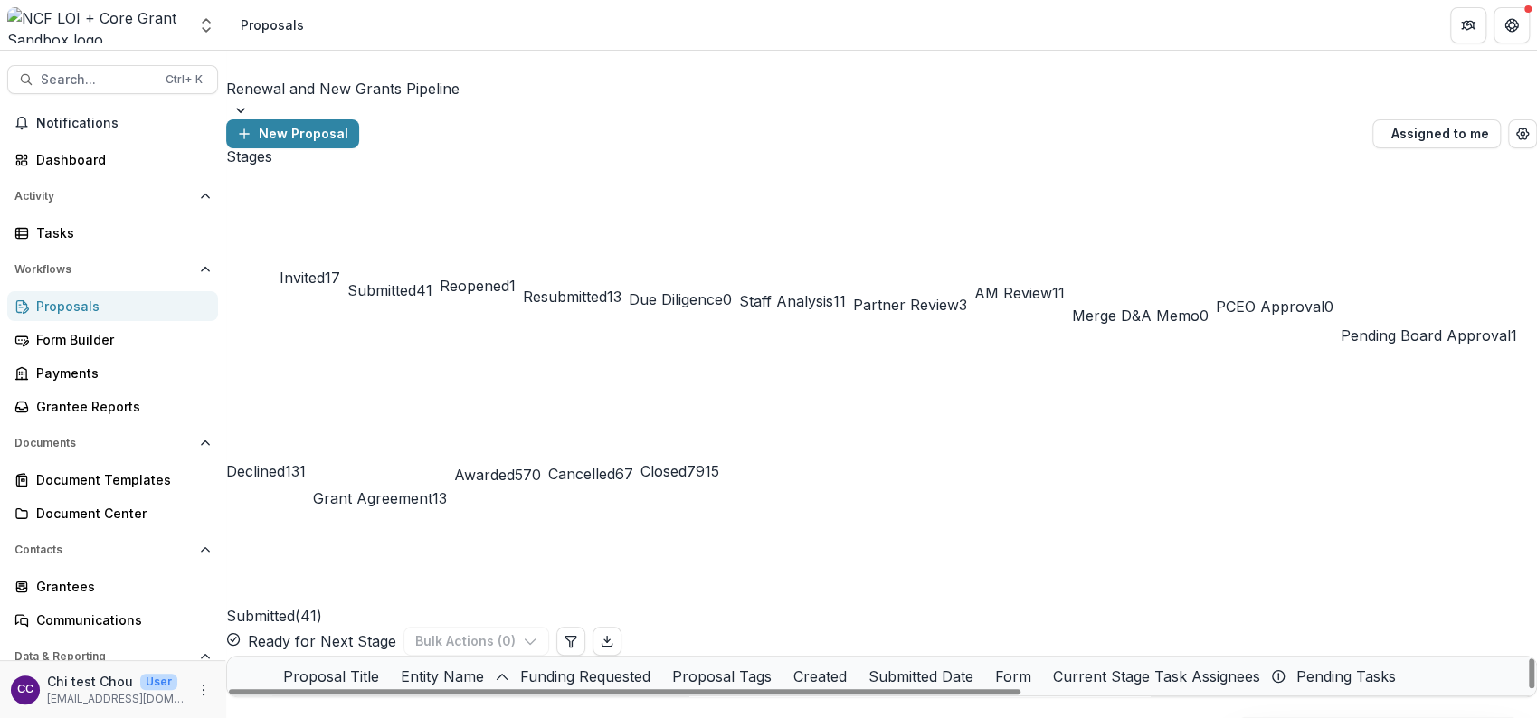
scroll to position [1310, 0]
